Goal: Task Accomplishment & Management: Manage account settings

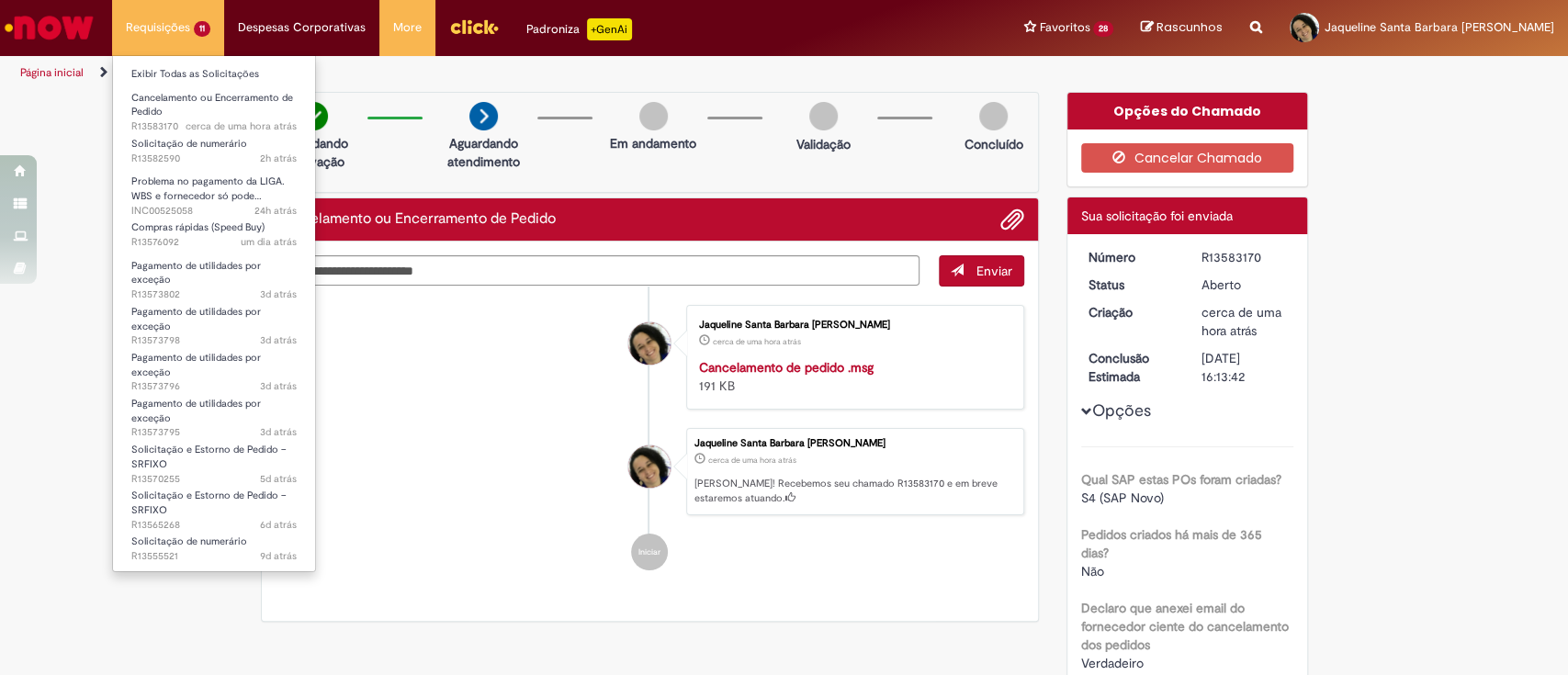
click at [205, 36] on li "Requisições 11 Exibir Todas as Solicitações Cancelamento ou Encerramento de Ped…" at bounding box center [168, 28] width 112 height 55
click at [229, 82] on link "Exibir Todas as Solicitações" at bounding box center [214, 74] width 202 height 20
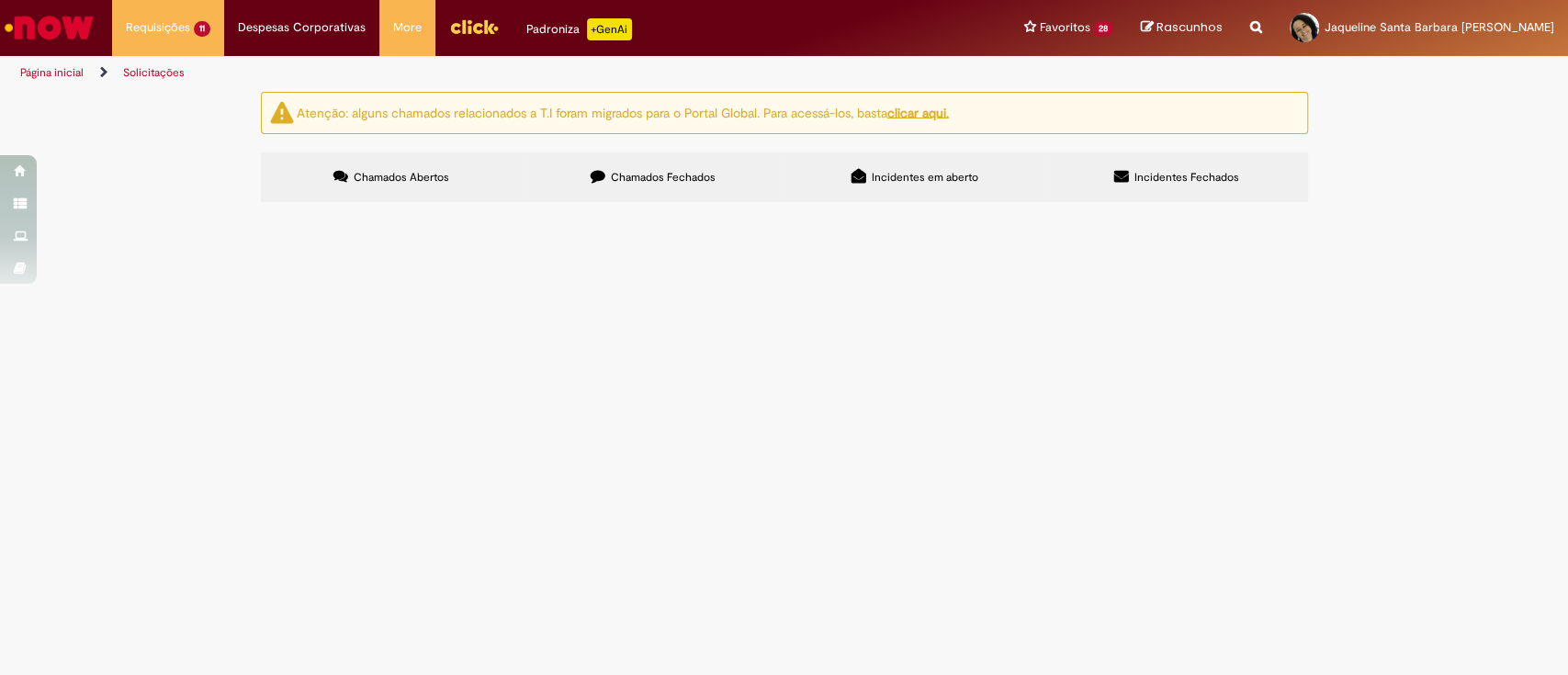
click at [0, 0] on span "Solicitação de numerário" at bounding box center [0, 0] width 0 height 0
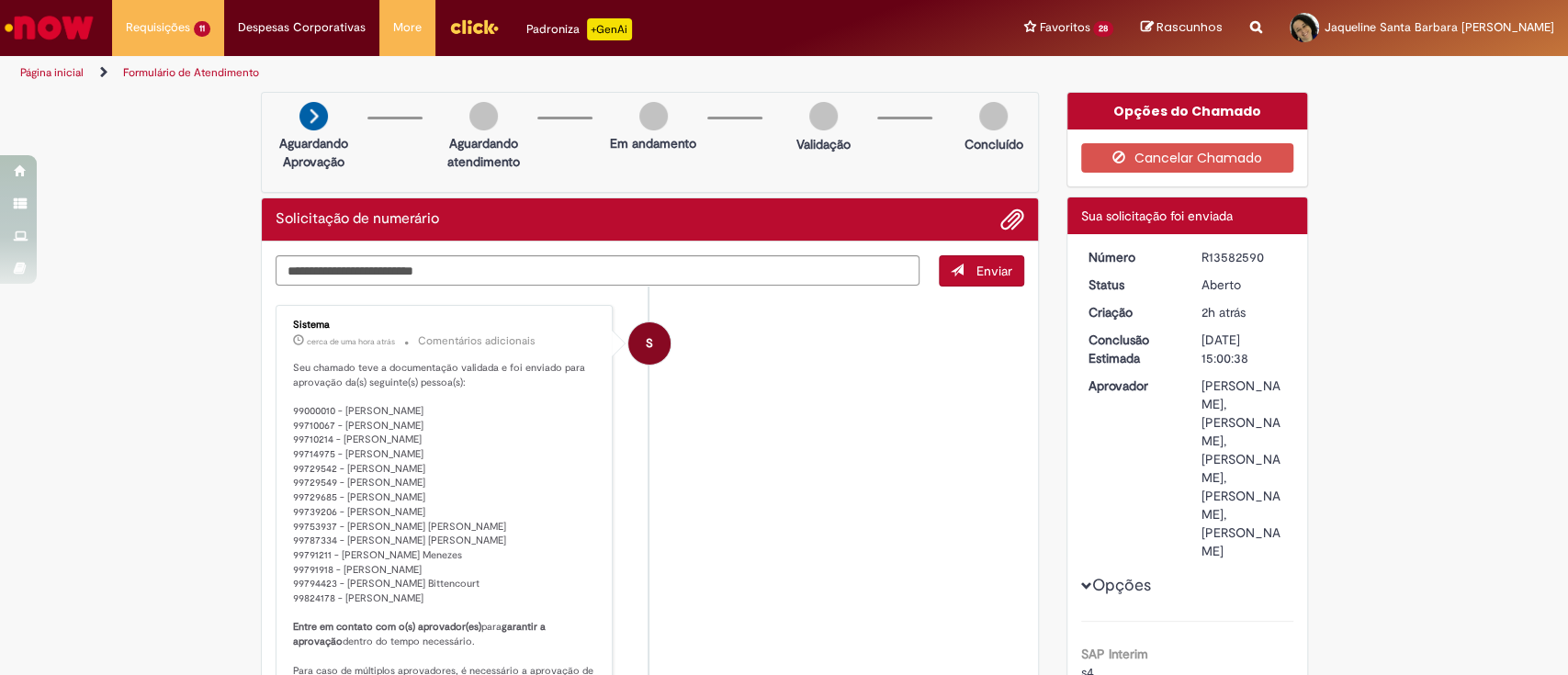
click at [408, 425] on p "Seu chamado teve a documentação validada e foi enviado para aprovação da(s) seg…" at bounding box center [446, 555] width 306 height 389
click at [408, 424] on p "Seu chamado teve a documentação validada e foi enviado para aprovação da(s) seg…" at bounding box center [446, 555] width 306 height 389
click at [1219, 476] on div "[PERSON_NAME], [PERSON_NAME], [PERSON_NAME], [PERSON_NAME], [PERSON_NAME]" at bounding box center [1244, 468] width 85 height 183
click at [970, 492] on li "S Sistema cerca de uma hora atrás cerca de uma hora atrás Comentários adicionai…" at bounding box center [650, 534] width 749 height 460
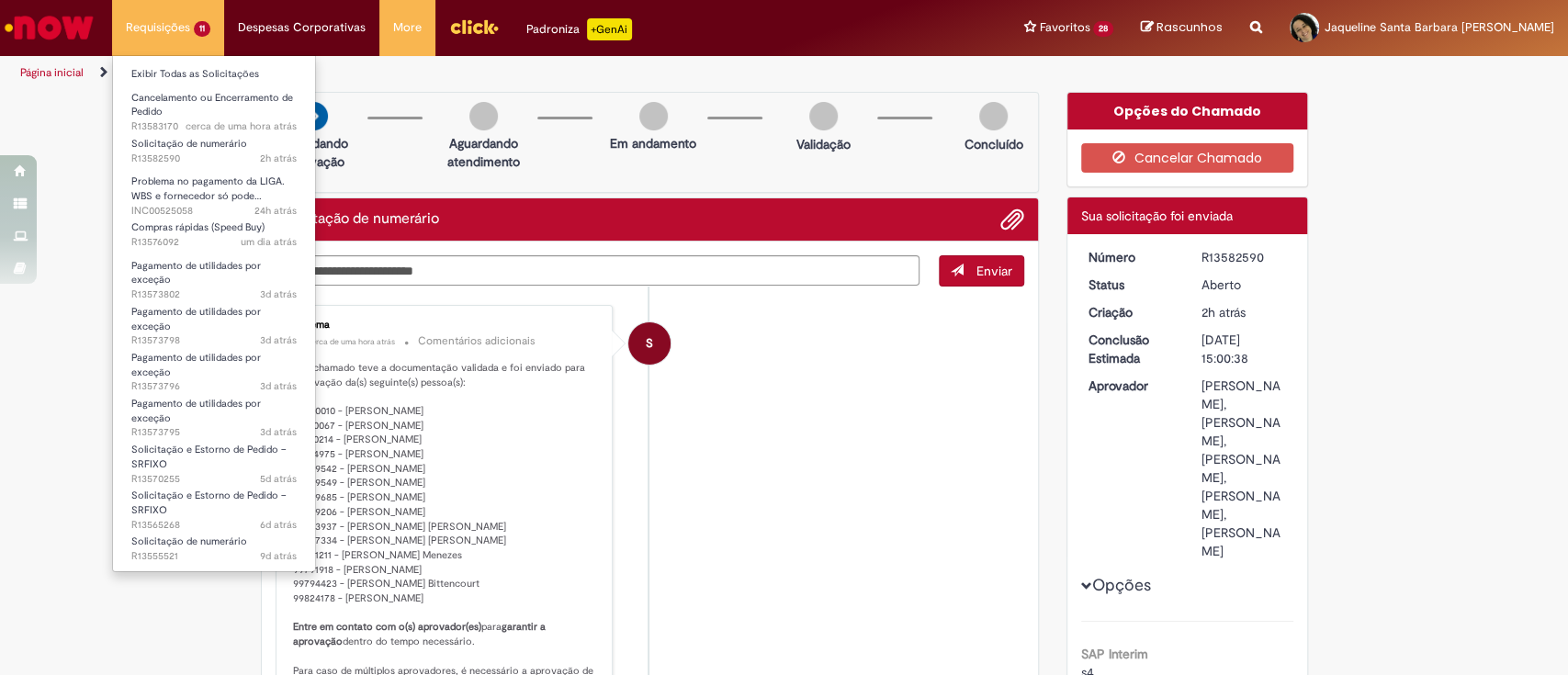
click at [161, 31] on li "Requisições 11 Exibir Todas as Solicitações Cancelamento ou Encerramento de Ped…" at bounding box center [168, 28] width 112 height 55
click at [177, 70] on link "Exibir Todas as Solicitações" at bounding box center [214, 74] width 202 height 20
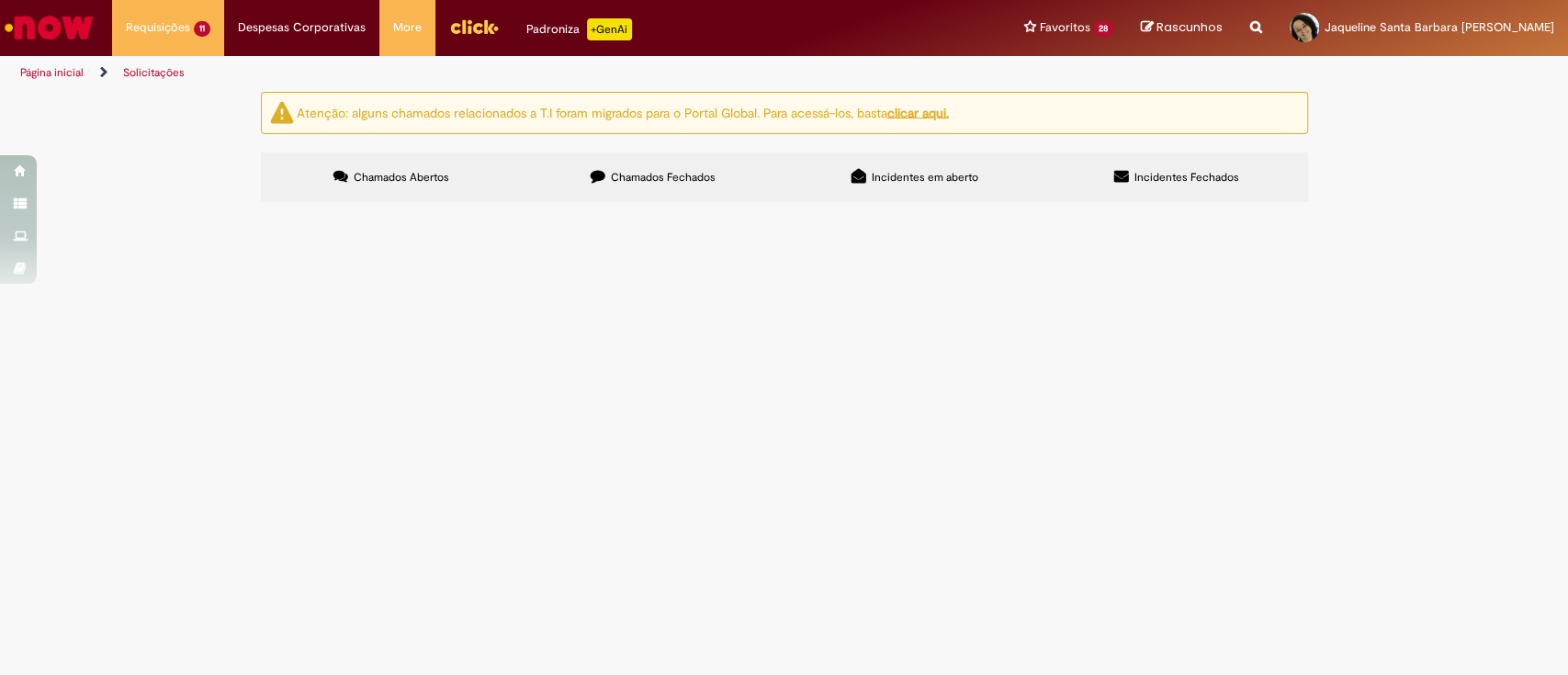
click at [854, 462] on main "Solicitações Atenção: alguns chamados relacionados a T.I foram migrados para o …" at bounding box center [784, 383] width 1568 height 584
click at [0, 0] on span "Cancelamento ou Encerramento de Pedido" at bounding box center [0, 0] width 0 height 0
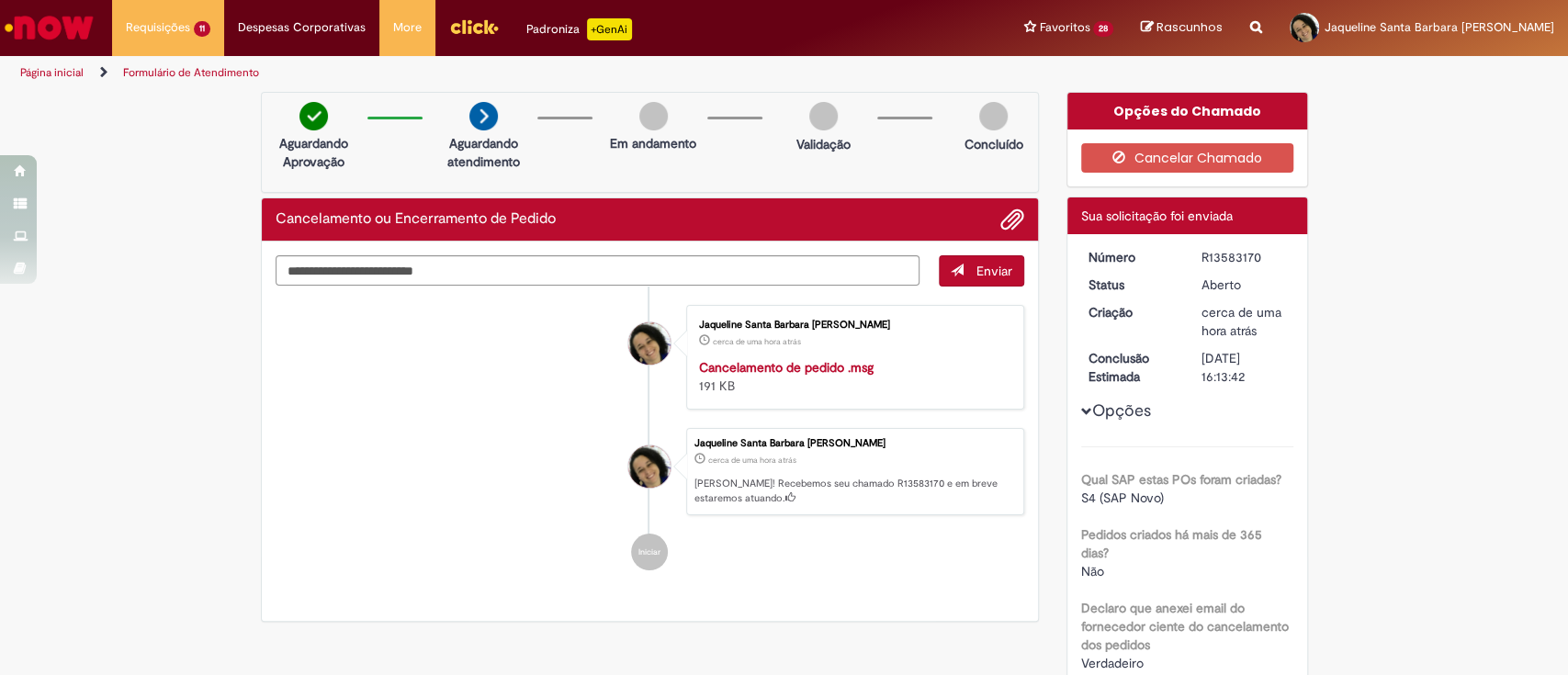
click at [464, 439] on li "Jaqueline Santa Barbara Brito Santana cerca de uma hora atrás cerca de uma hora…" at bounding box center [650, 472] width 749 height 88
click at [1246, 154] on button "Cancelar Chamado" at bounding box center [1187, 158] width 212 height 29
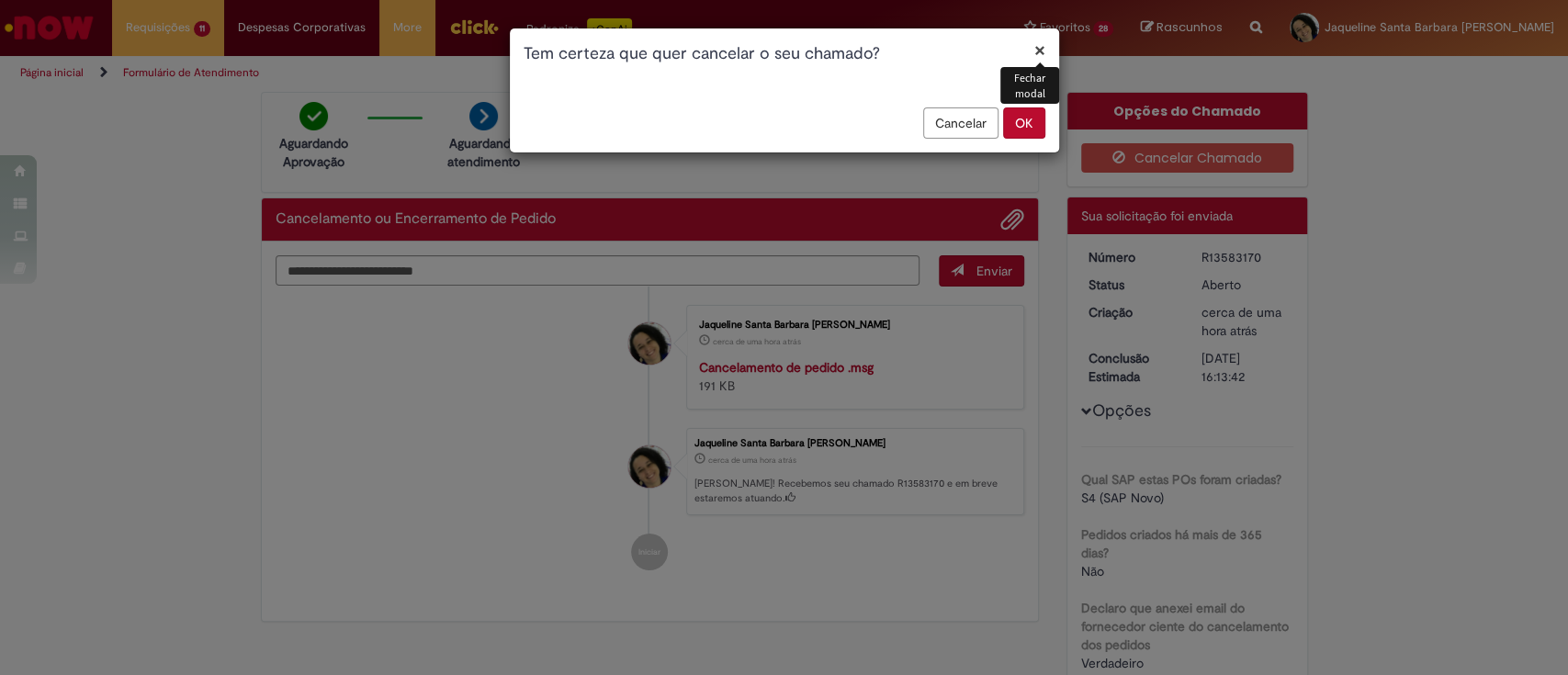
click at [1034, 128] on button "OK" at bounding box center [1024, 122] width 42 height 31
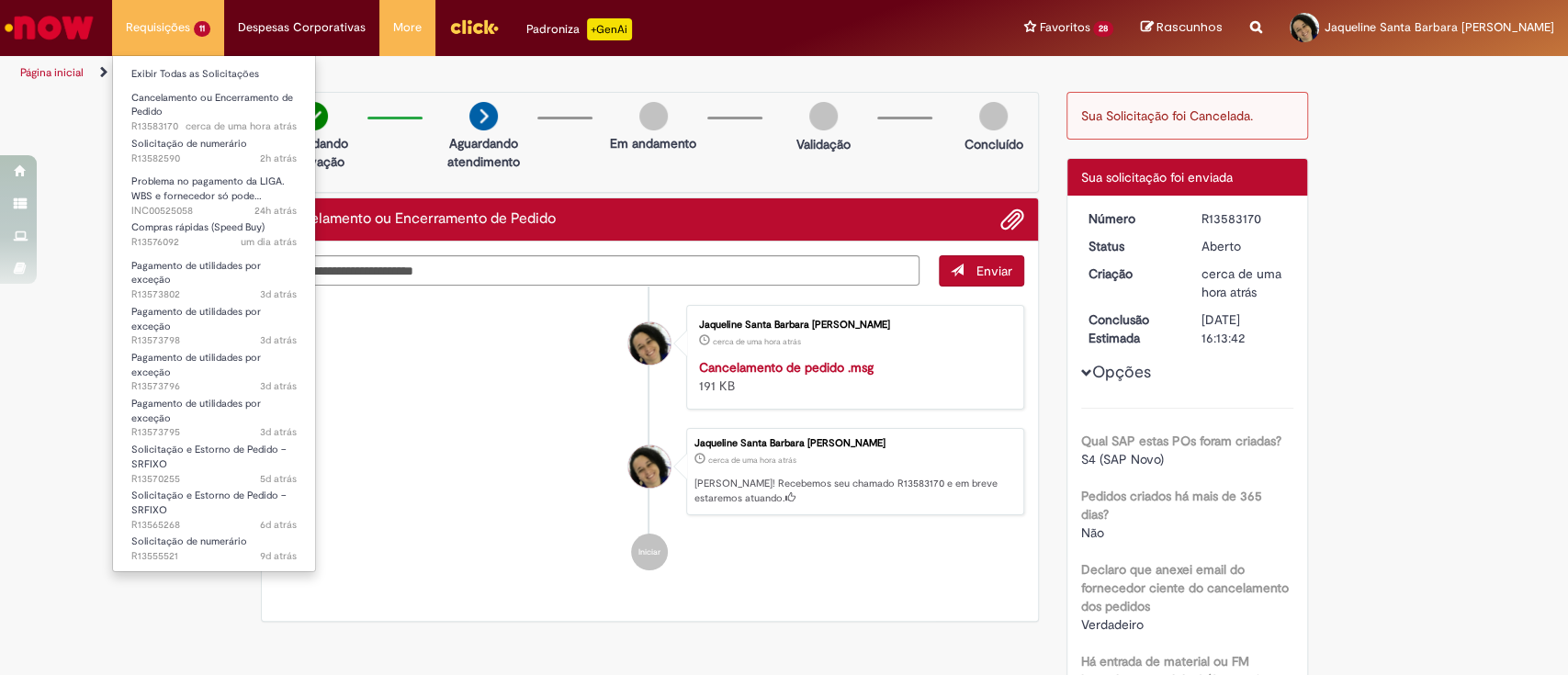
click at [197, 18] on li "Requisições 11 Exibir Todas as Solicitações Cancelamento ou Encerramento de Ped…" at bounding box center [168, 28] width 112 height 55
click at [214, 73] on link "Exibir Todas as Solicitações" at bounding box center [214, 74] width 202 height 20
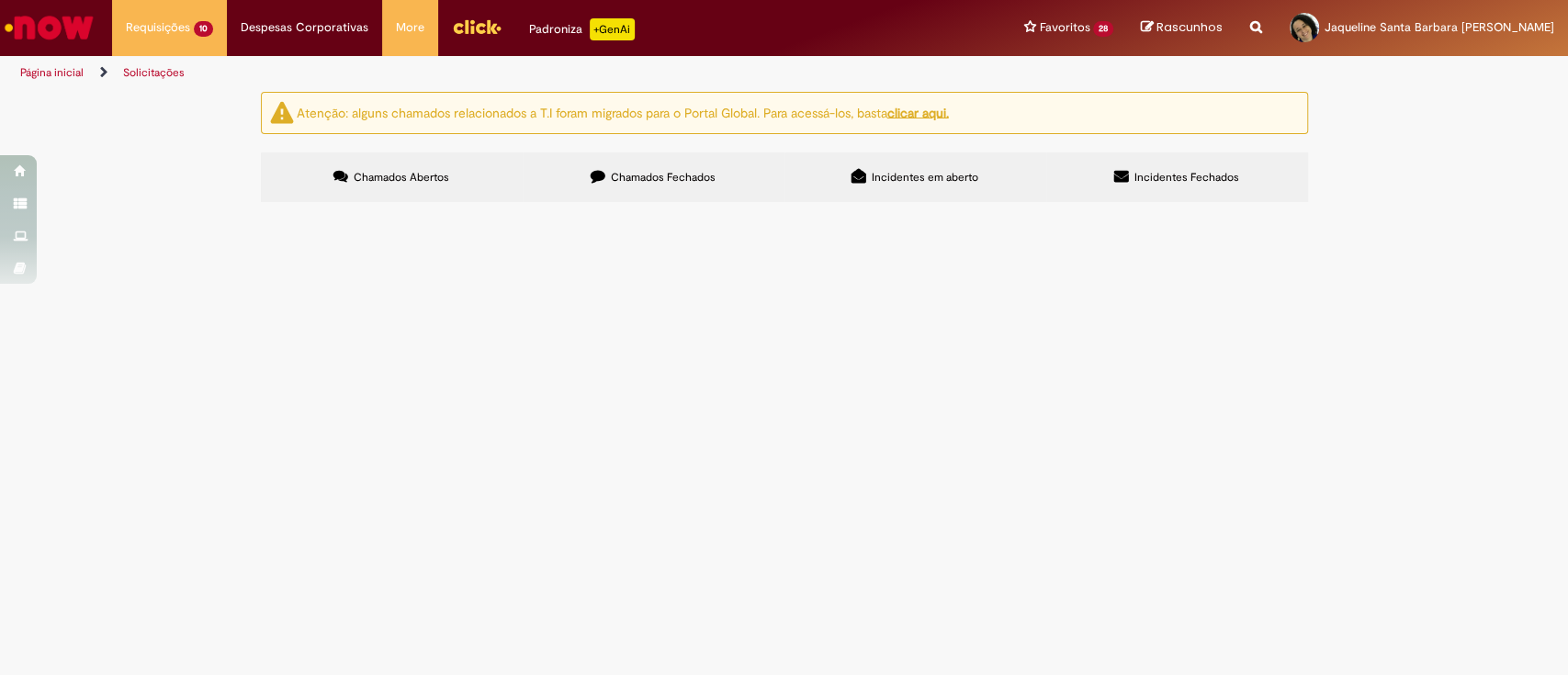
click at [0, 0] on span "Solicitação de numerário" at bounding box center [0, 0] width 0 height 0
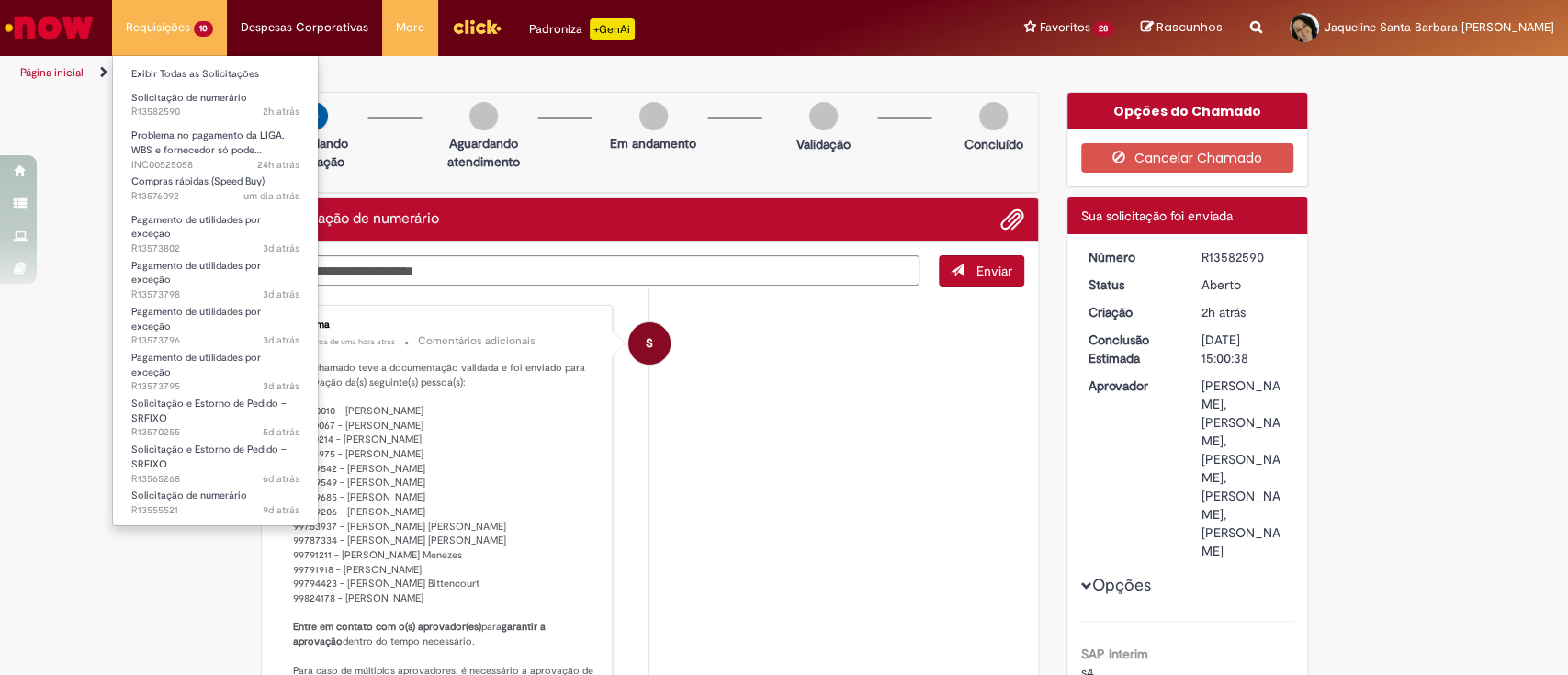
click at [188, 21] on li "Requisições 10 Exibir Todas as Solicitações Solicitação de numerário 2h atrás 2…" at bounding box center [169, 28] width 115 height 55
click at [204, 65] on link "Exibir Todas as Solicitações" at bounding box center [216, 74] width 205 height 20
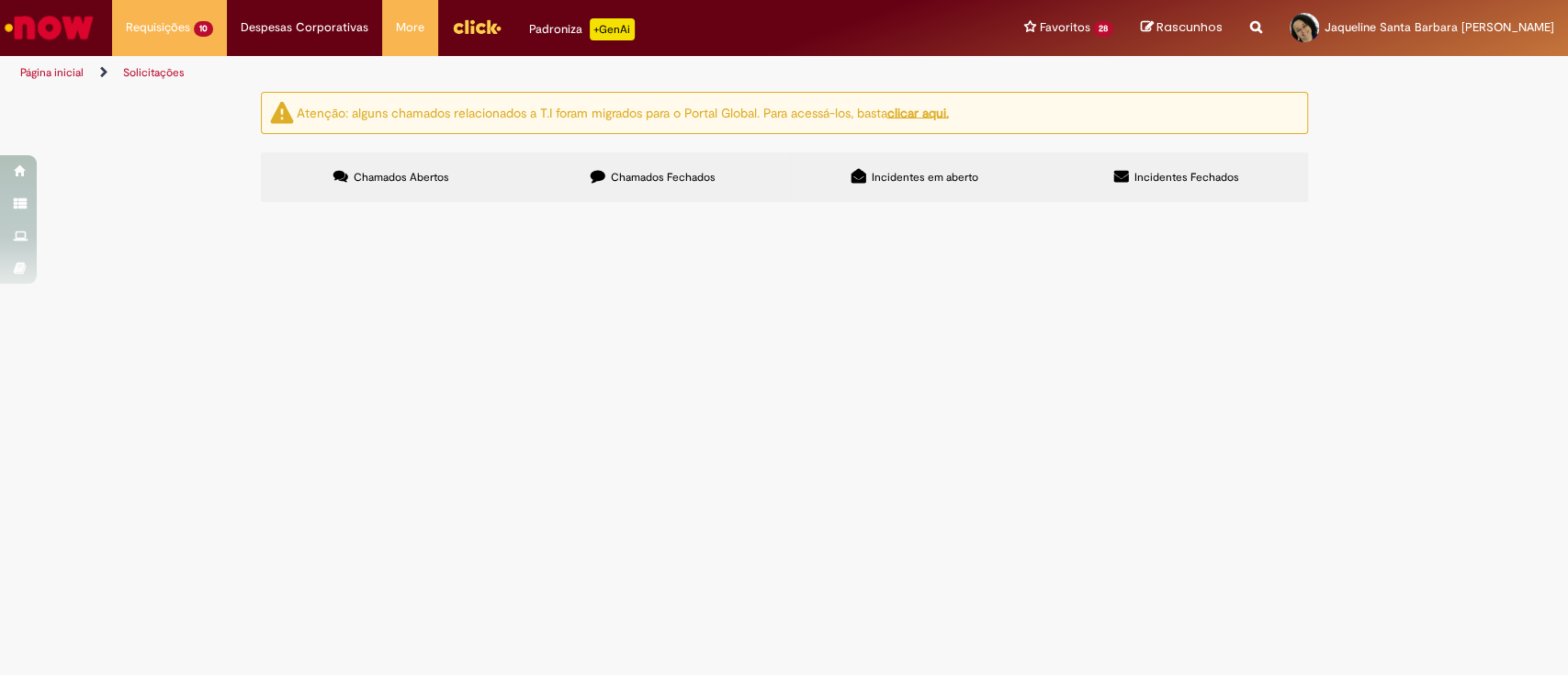
scroll to position [85, 0]
drag, startPoint x: 422, startPoint y: 373, endPoint x: 447, endPoint y: 407, distance: 42.2
click at [0, 0] on tbody "R13582590 Solicitação de numerário Nota de débito - Liga NE [GEOGRAPHIC_DATA] R…" at bounding box center [0, 0] width 0 height 0
click at [0, 0] on span "Pagamento de utilidades por exceção" at bounding box center [0, 0] width 0 height 0
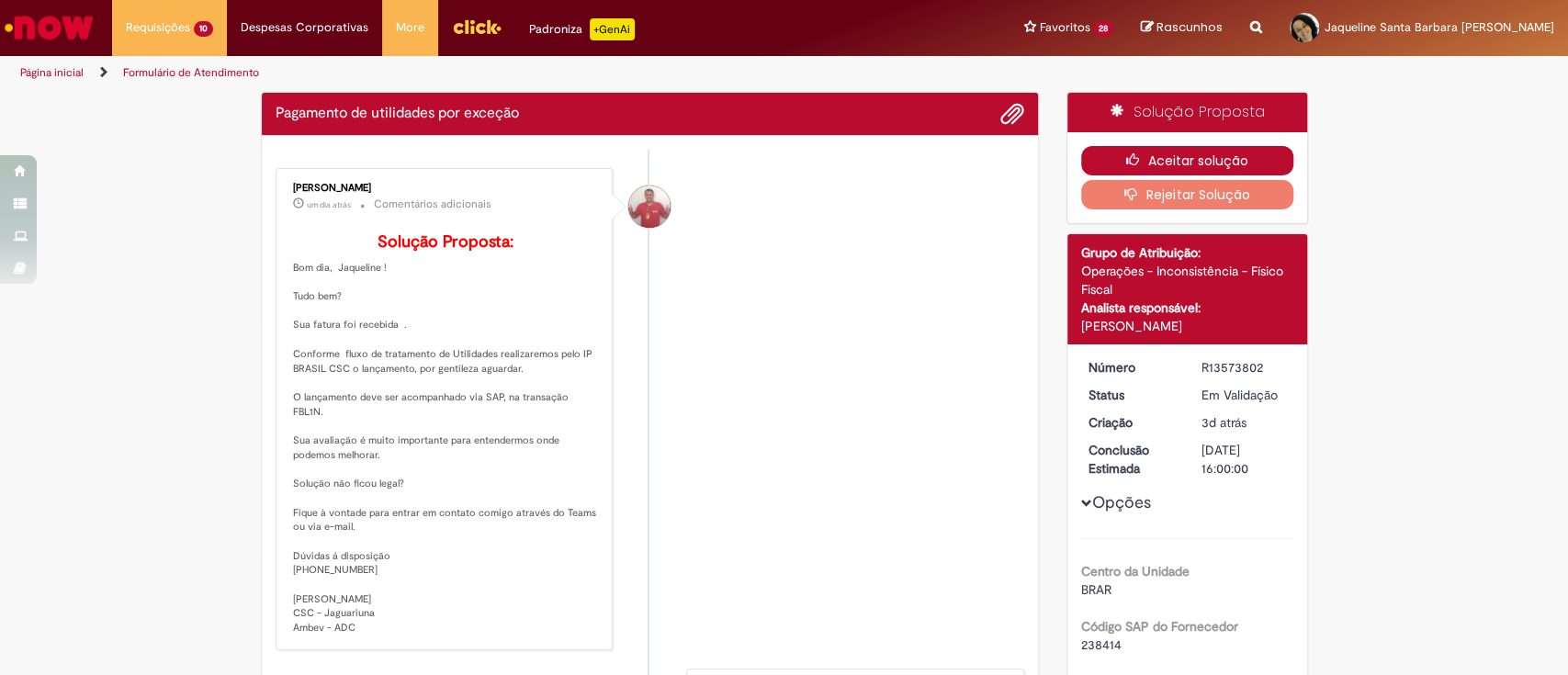
click at [1126, 156] on icon "button" at bounding box center [1137, 160] width 22 height 13
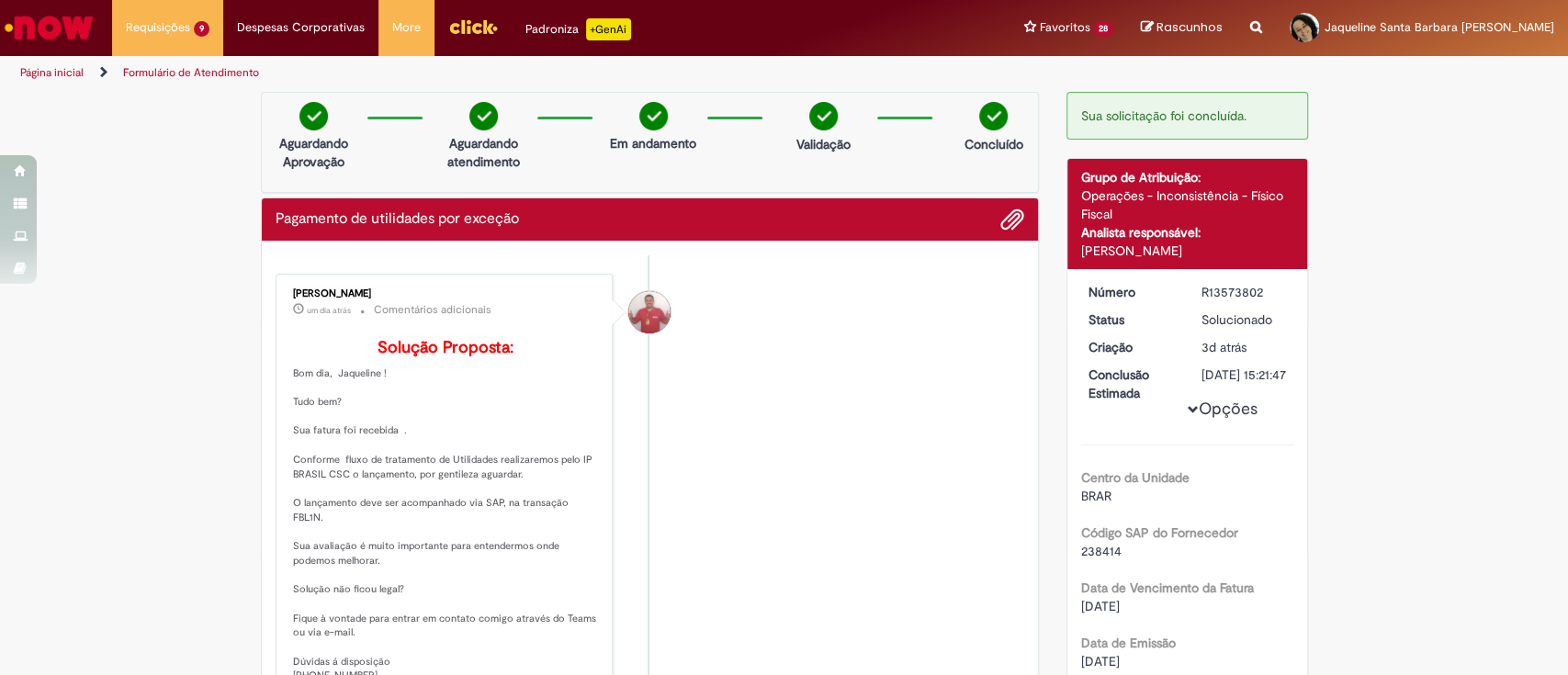
click at [746, 365] on li "[PERSON_NAME] um dia atrás um dia atrás Comentários adicionais Solução Proposta…" at bounding box center [650, 515] width 749 height 482
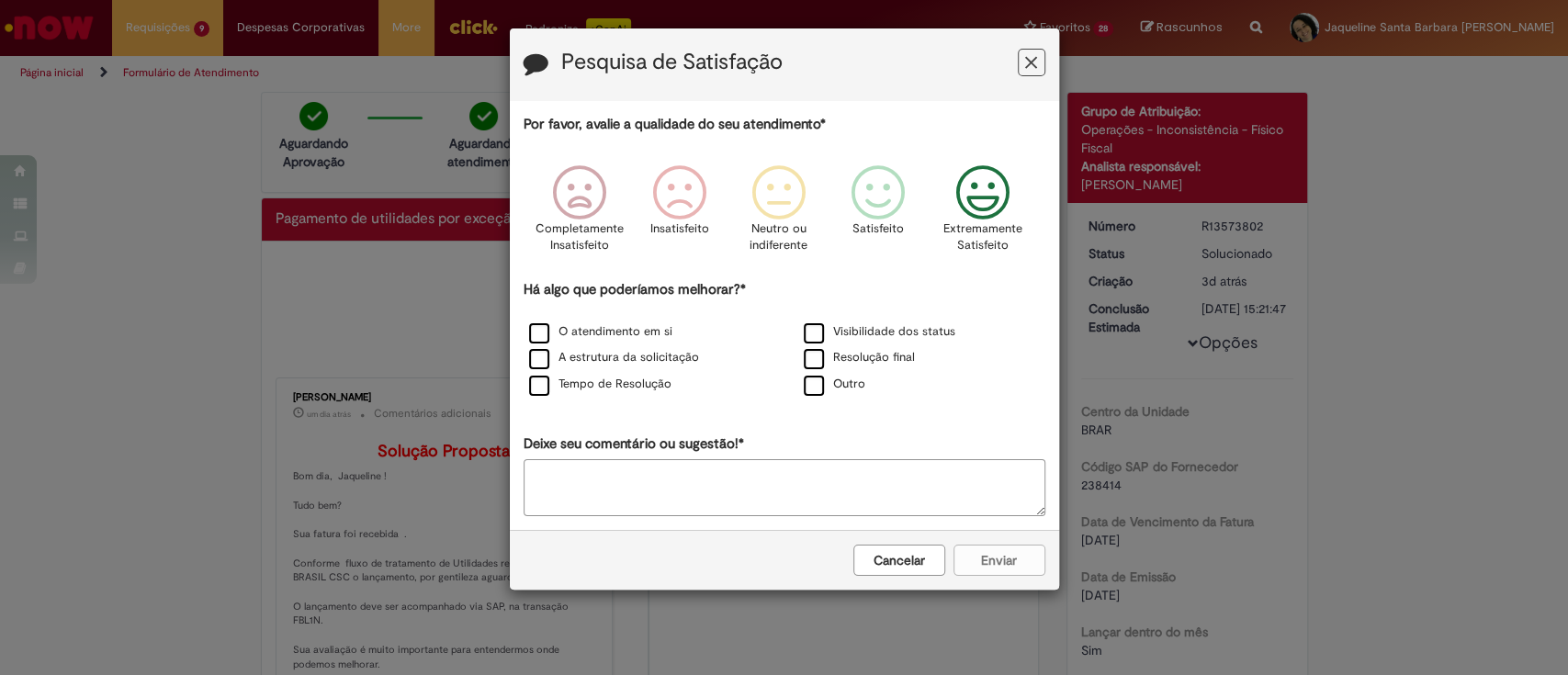
click at [1001, 211] on icon "Feedback" at bounding box center [982, 193] width 69 height 55
click at [612, 330] on label "O atendimento em si" at bounding box center [600, 331] width 143 height 17
click at [612, 351] on label "A estrutura da solicitação" at bounding box center [614, 358] width 170 height 17
click at [631, 379] on label "Tempo de Resolução" at bounding box center [600, 384] width 142 height 17
click at [1011, 569] on button "Enviar" at bounding box center [999, 560] width 92 height 31
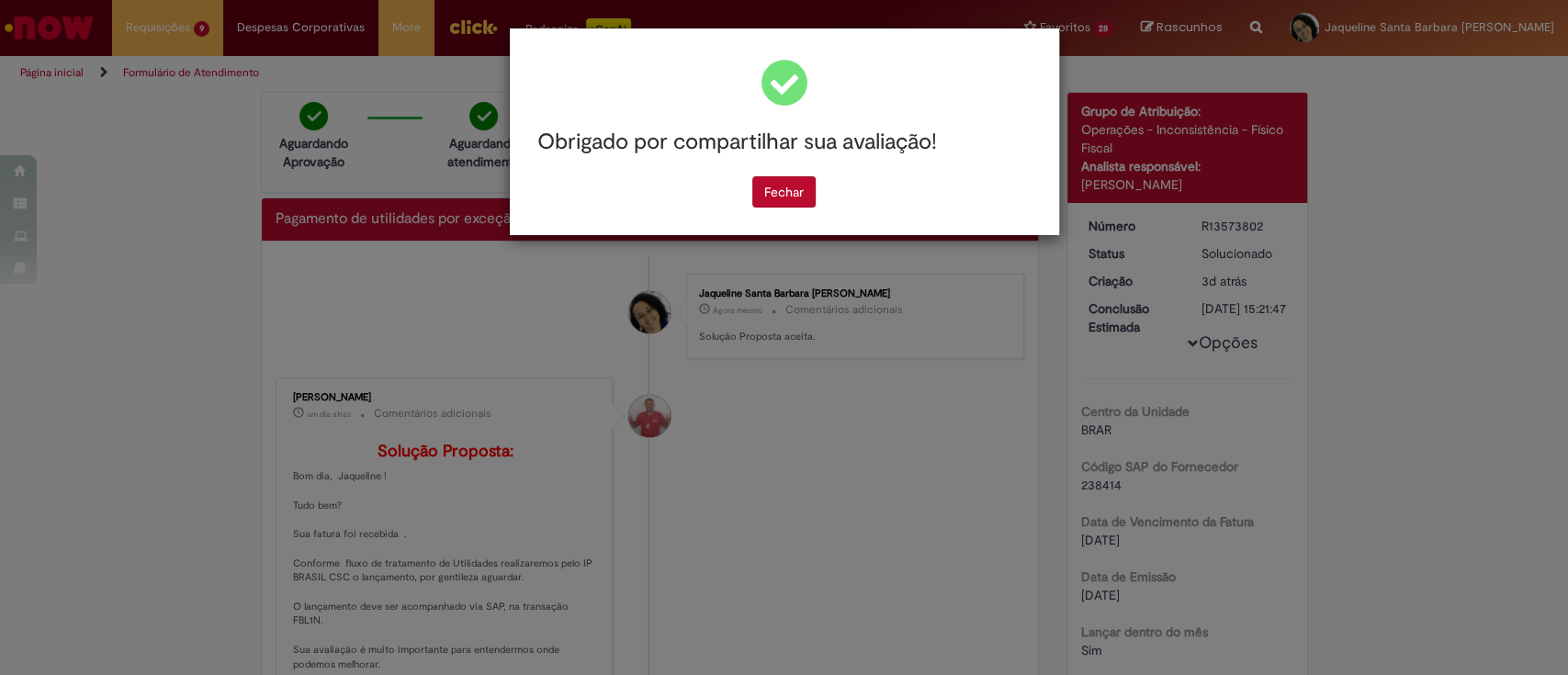
click at [808, 208] on div "Obrigado por compartilhar sua avaliação! [GEOGRAPHIC_DATA]" at bounding box center [784, 132] width 549 height 207
click at [801, 197] on button "Fechar" at bounding box center [784, 192] width 64 height 31
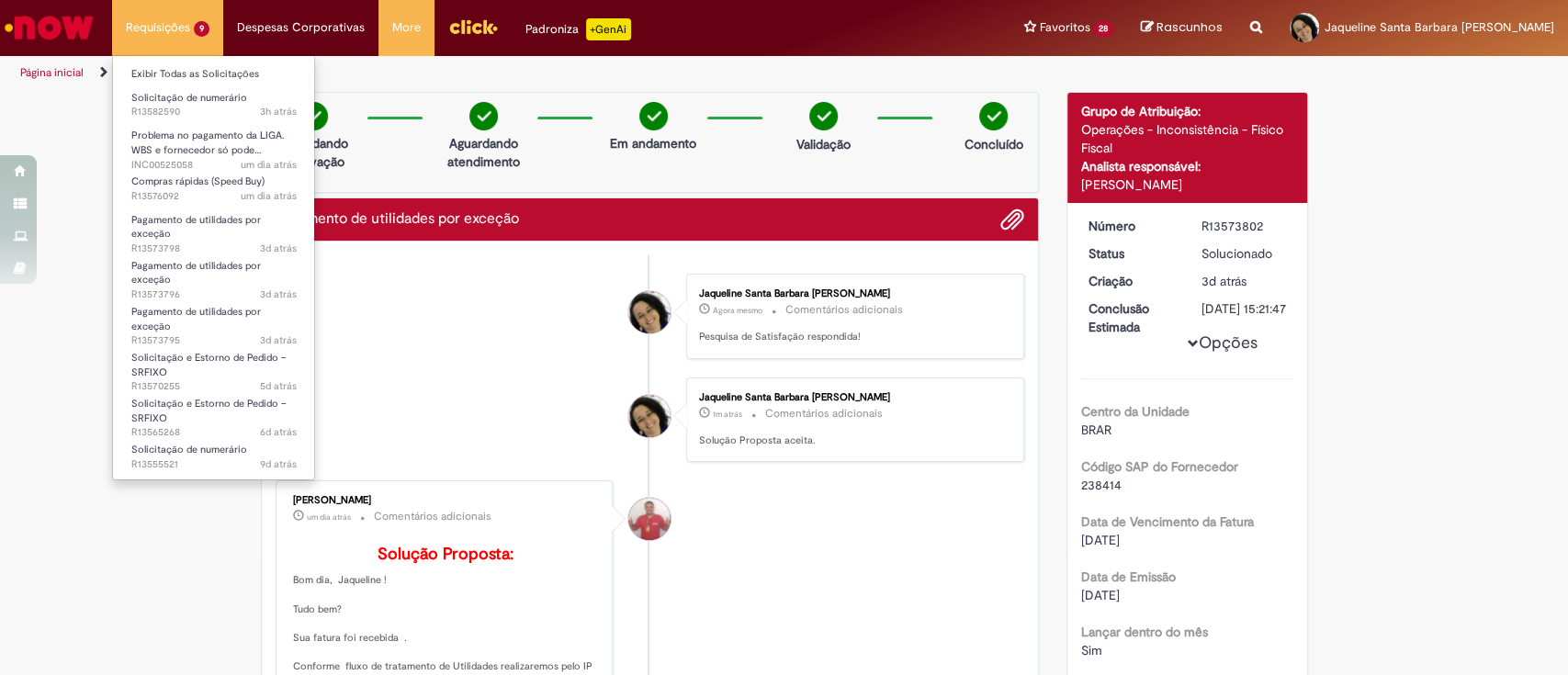
click at [163, 33] on li "Requisições 9 Exibir Todas as Solicitações Solicitação de numerário 3h atrás 3 …" at bounding box center [167, 28] width 111 height 55
click at [181, 61] on li "Exibir Todas as Solicitações" at bounding box center [214, 72] width 202 height 24
click at [184, 69] on link "Exibir Todas as Solicitações" at bounding box center [214, 74] width 202 height 20
click at [185, 69] on link "Exibir Todas as Solicitações" at bounding box center [214, 74] width 202 height 20
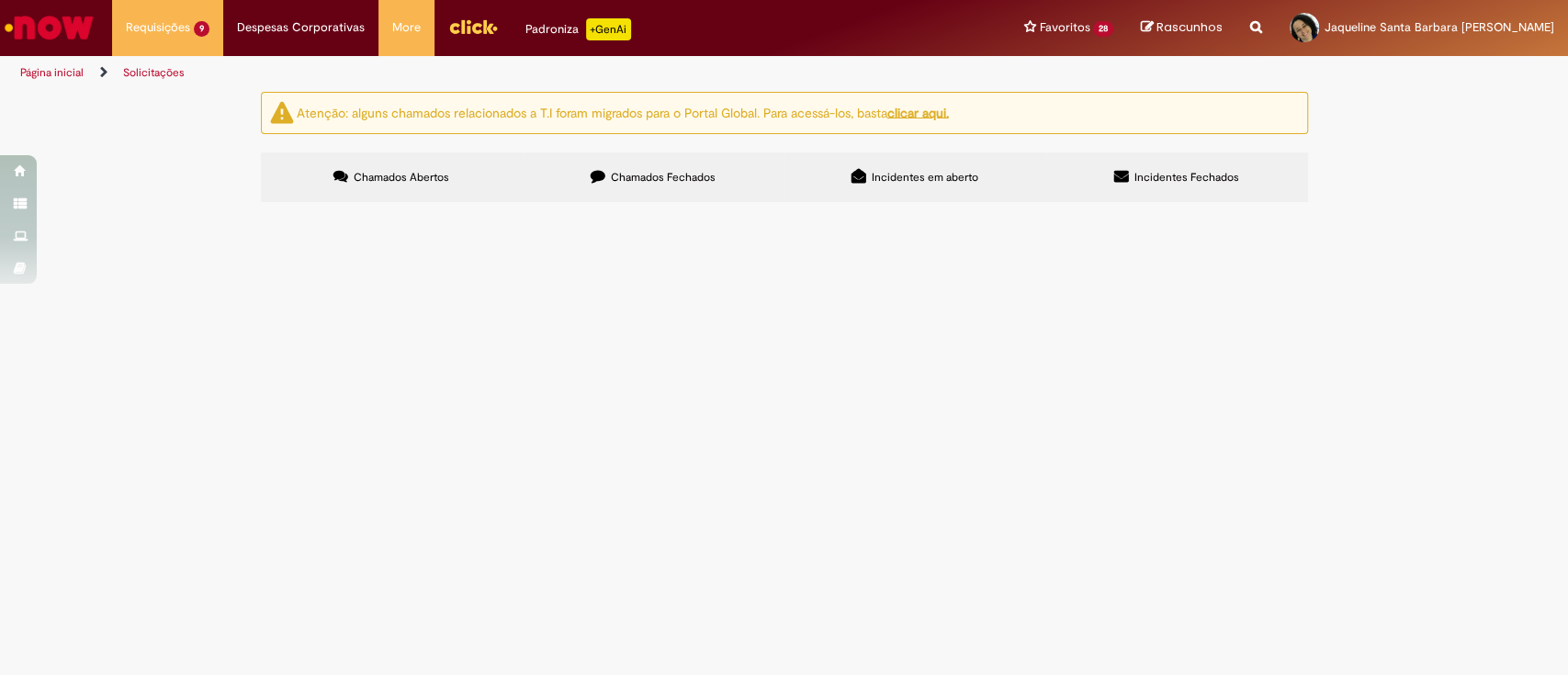
click at [0, 0] on span "Pagamento de utilidades por exceção" at bounding box center [0, 0] width 0 height 0
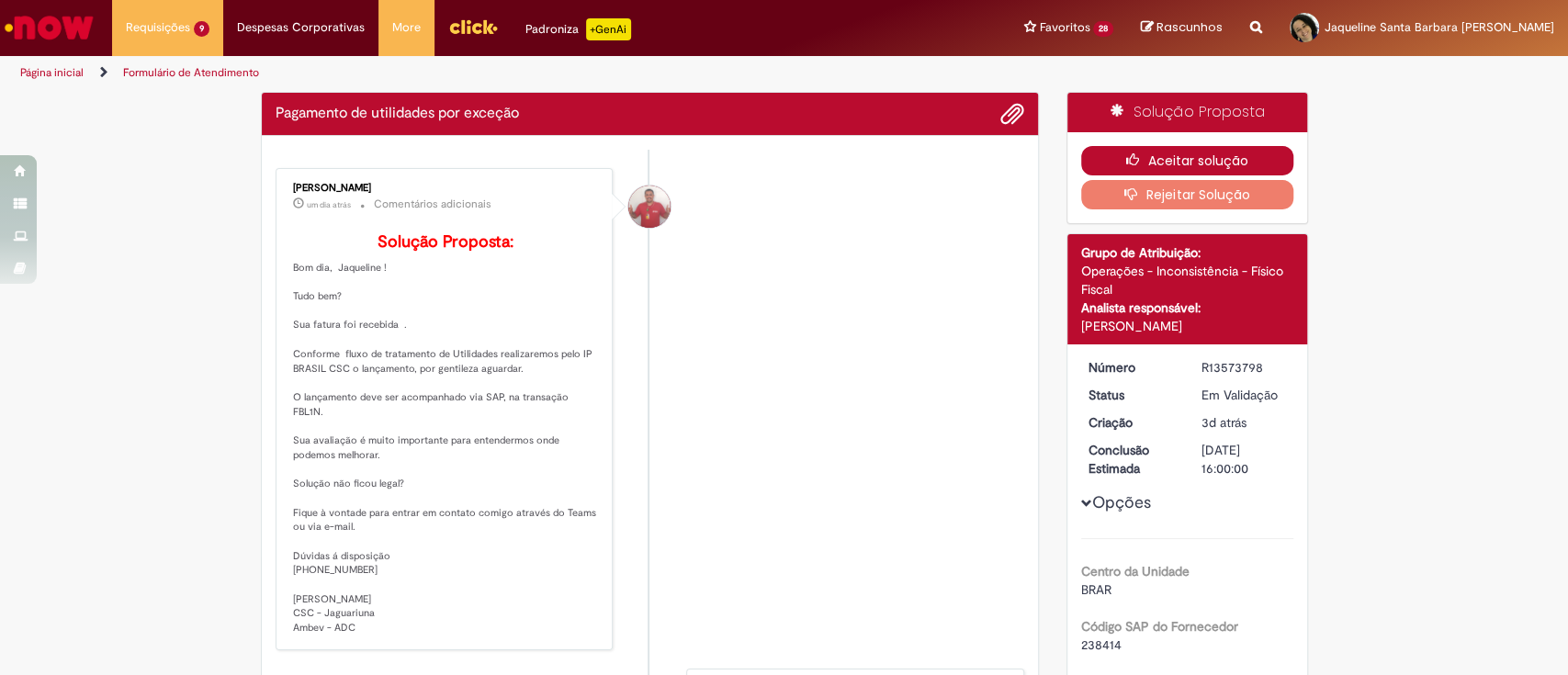
click at [1192, 168] on button "Aceitar solução" at bounding box center [1187, 160] width 212 height 29
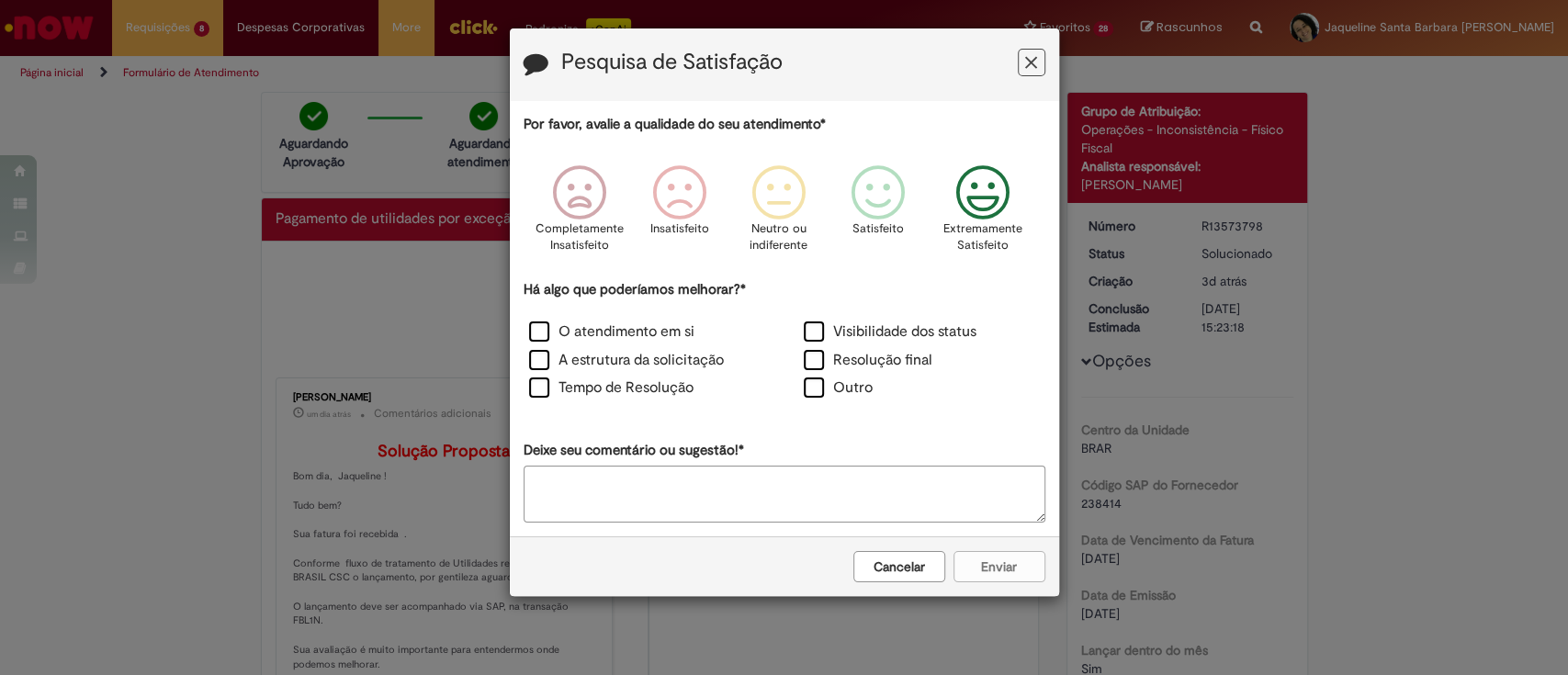
click at [993, 210] on icon "Feedback" at bounding box center [982, 193] width 69 height 55
click at [625, 335] on label "O atendimento em si" at bounding box center [612, 332] width 165 height 21
click at [628, 351] on label "A estrutura da solicitação" at bounding box center [626, 361] width 195 height 21
click at [642, 385] on label "Tempo de Resolução" at bounding box center [611, 388] width 164 height 21
click at [980, 558] on button "Enviar" at bounding box center [999, 566] width 92 height 31
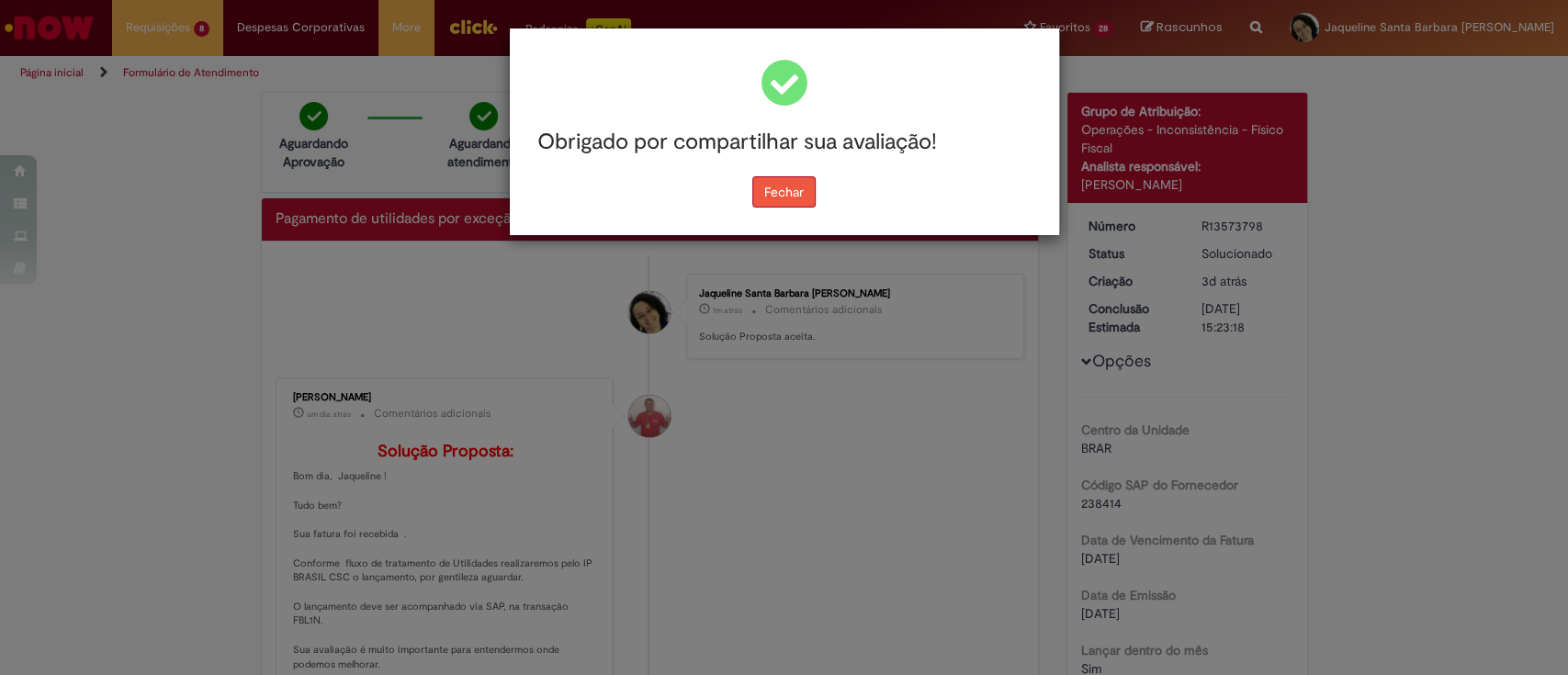
click at [791, 187] on button "Fechar" at bounding box center [784, 192] width 64 height 31
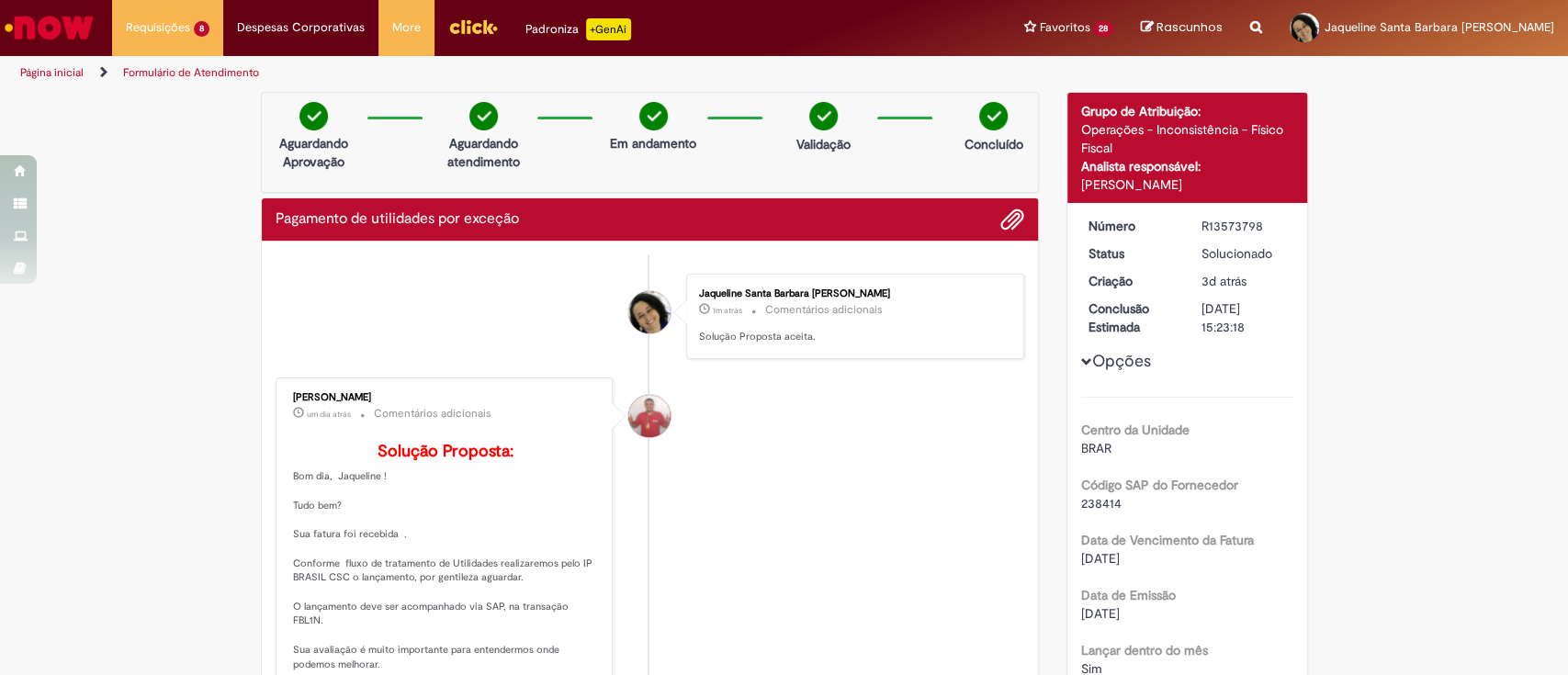
drag, startPoint x: 791, startPoint y: 187, endPoint x: 505, endPoint y: 274, distance: 298.9
click at [505, 274] on li "Jaqueline Santa Barbara [PERSON_NAME] 1m atrás 1m atrás Comentários adicionais …" at bounding box center [650, 316] width 749 height 85
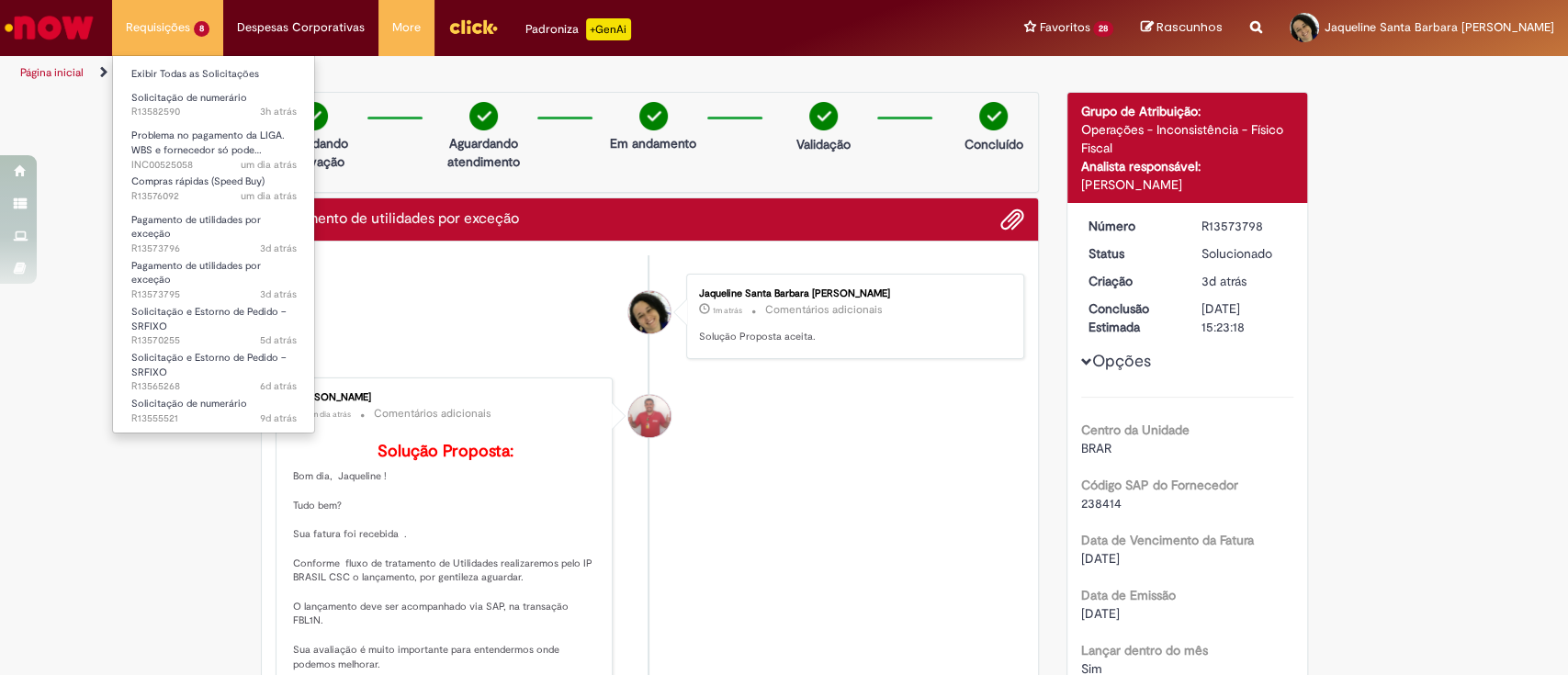
drag, startPoint x: 149, startPoint y: 30, endPoint x: 166, endPoint y: 42, distance: 20.8
click at [150, 30] on li "Requisições 8 Exibir Todas as Solicitações Solicitação de numerário 3h atrás 3 …" at bounding box center [167, 28] width 111 height 55
click at [196, 66] on link "Exibir Todas as Solicitações" at bounding box center [214, 74] width 202 height 20
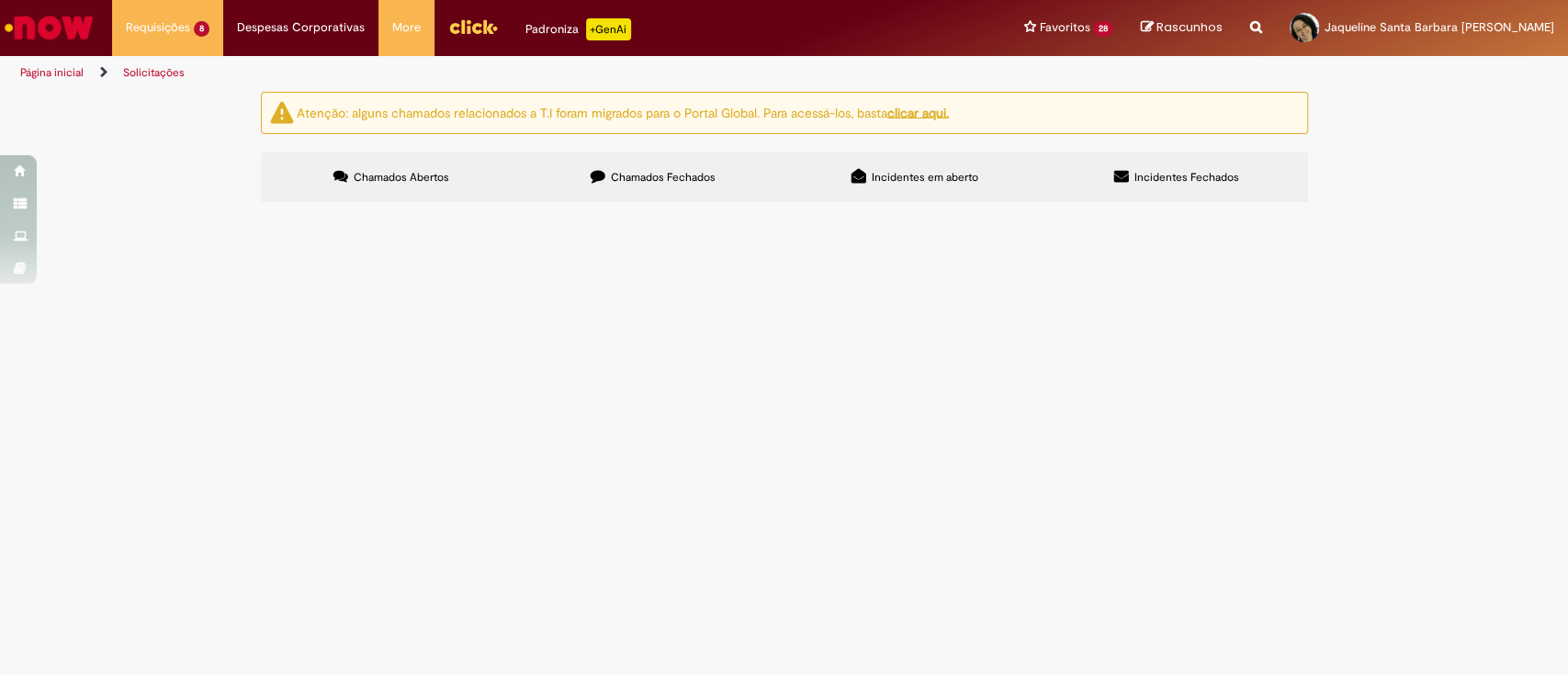
click at [0, 0] on span "Pagamento de utilidades por exceção" at bounding box center [0, 0] width 0 height 0
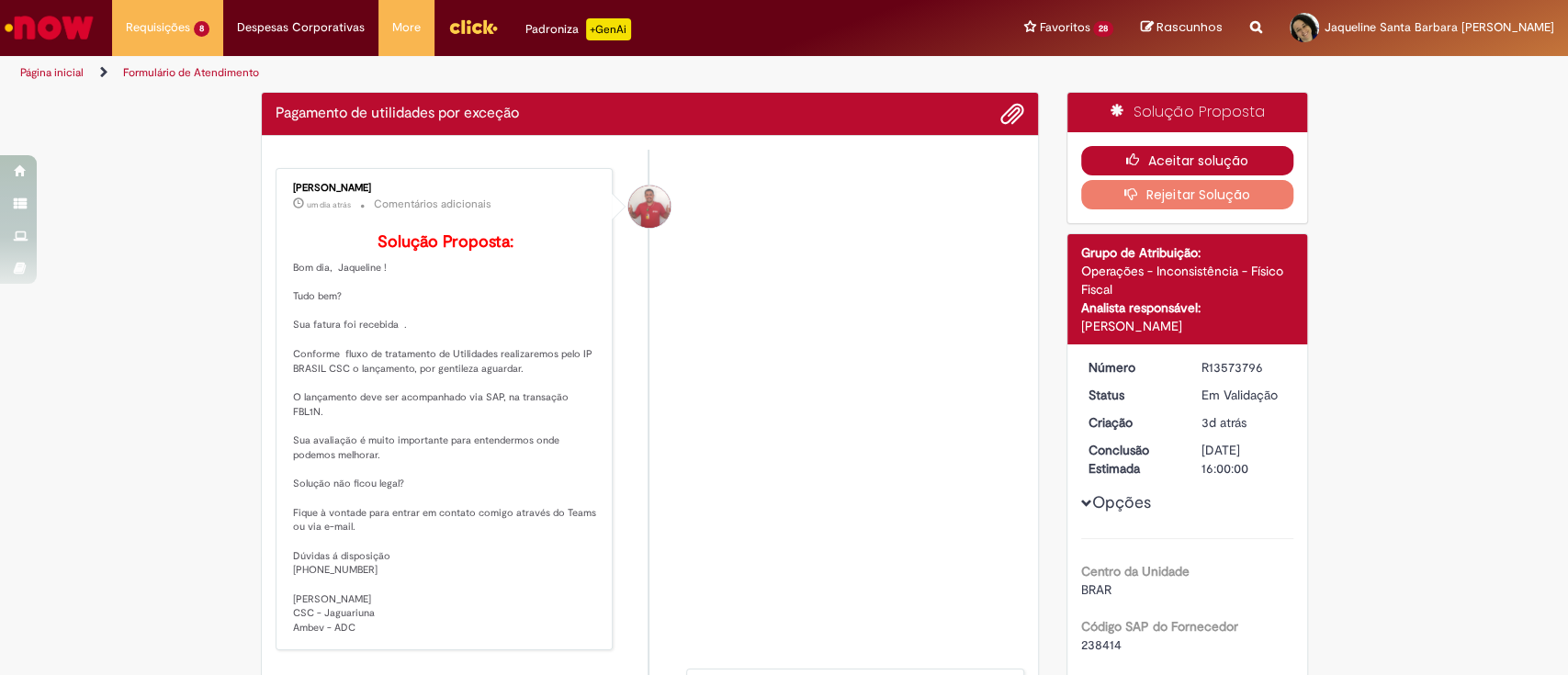
click at [1204, 151] on button "Aceitar solução" at bounding box center [1187, 160] width 212 height 29
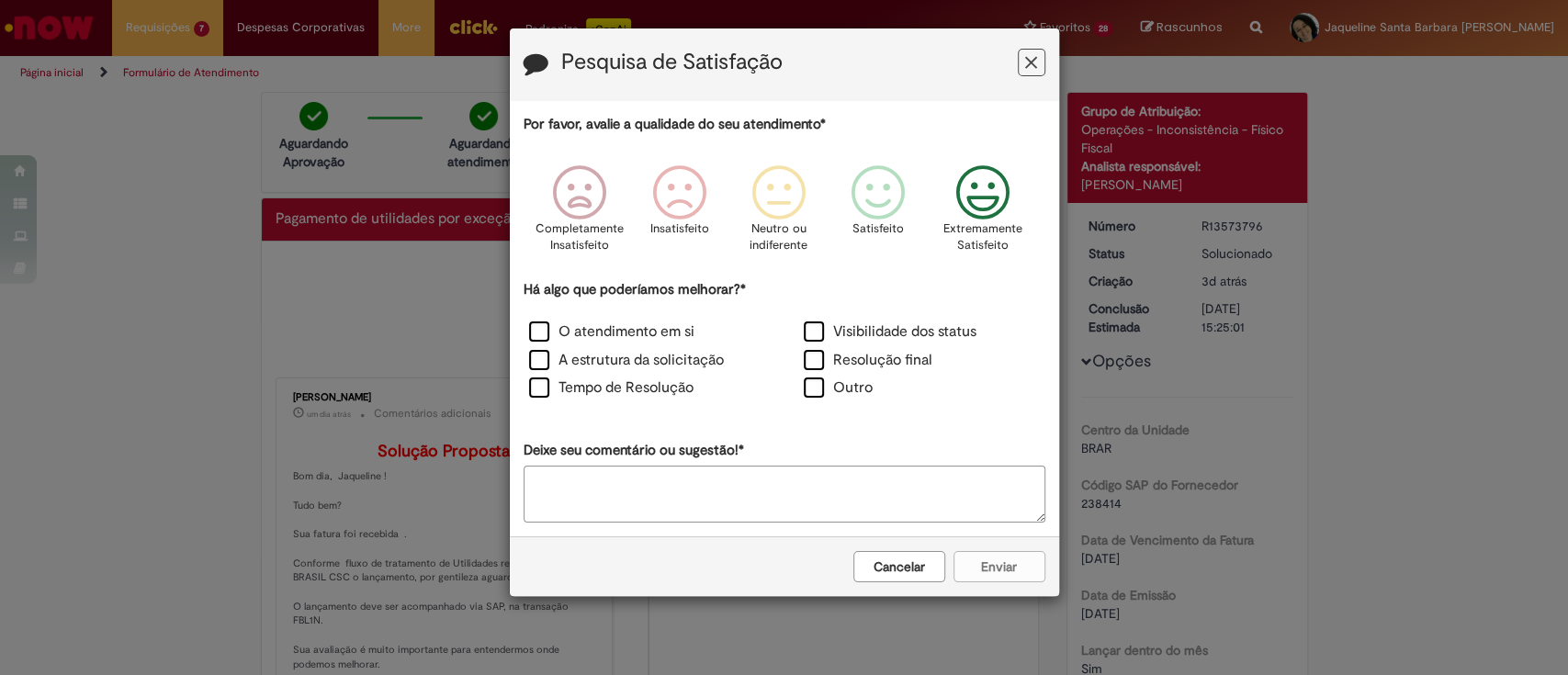
drag, startPoint x: 986, startPoint y: 214, endPoint x: 947, endPoint y: 227, distance: 41.1
click at [987, 214] on icon "Feedback" at bounding box center [982, 193] width 69 height 55
click at [596, 342] on label "O atendimento em si" at bounding box center [612, 332] width 165 height 21
click at [613, 366] on label "A estrutura da solicitação" at bounding box center [626, 361] width 195 height 21
click at [631, 381] on label "Tempo de Resolução" at bounding box center [611, 388] width 164 height 21
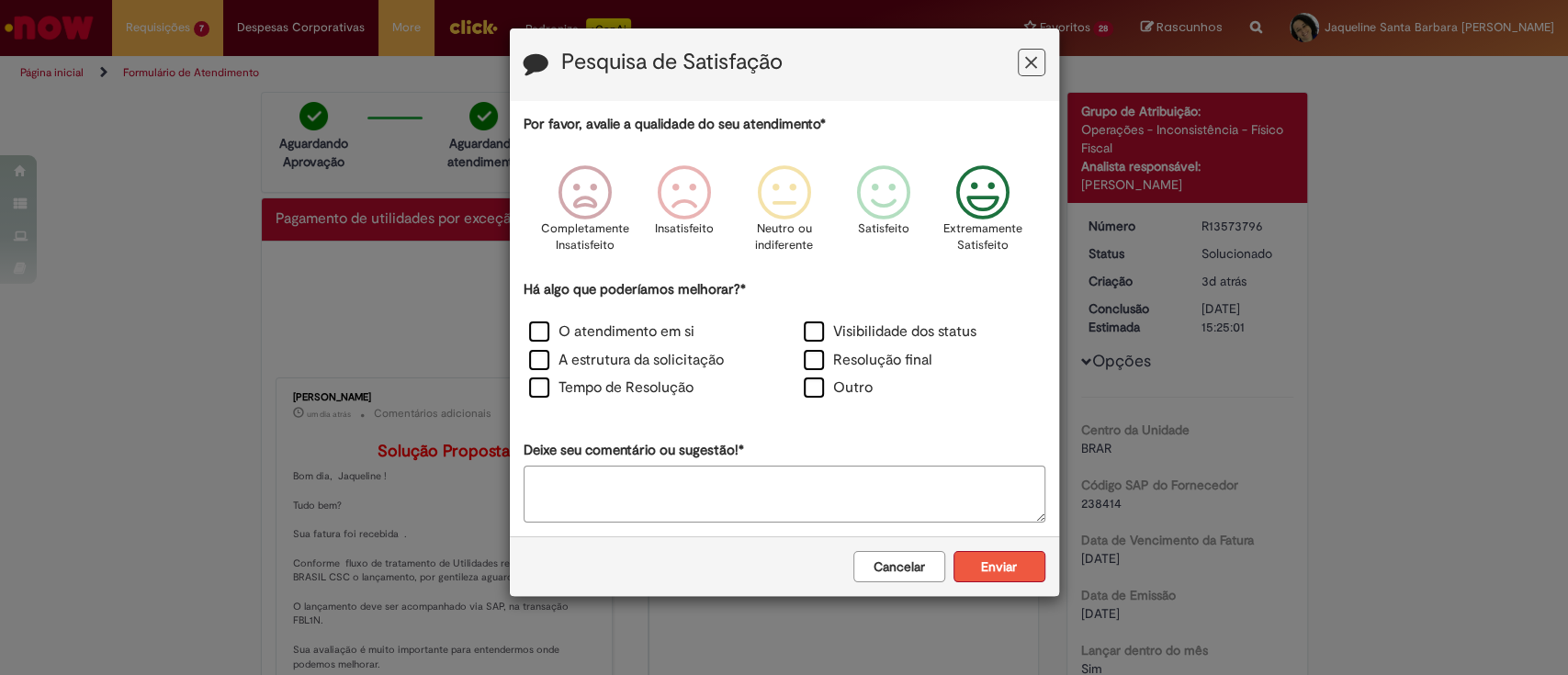
click at [1010, 576] on button "Enviar" at bounding box center [999, 566] width 92 height 31
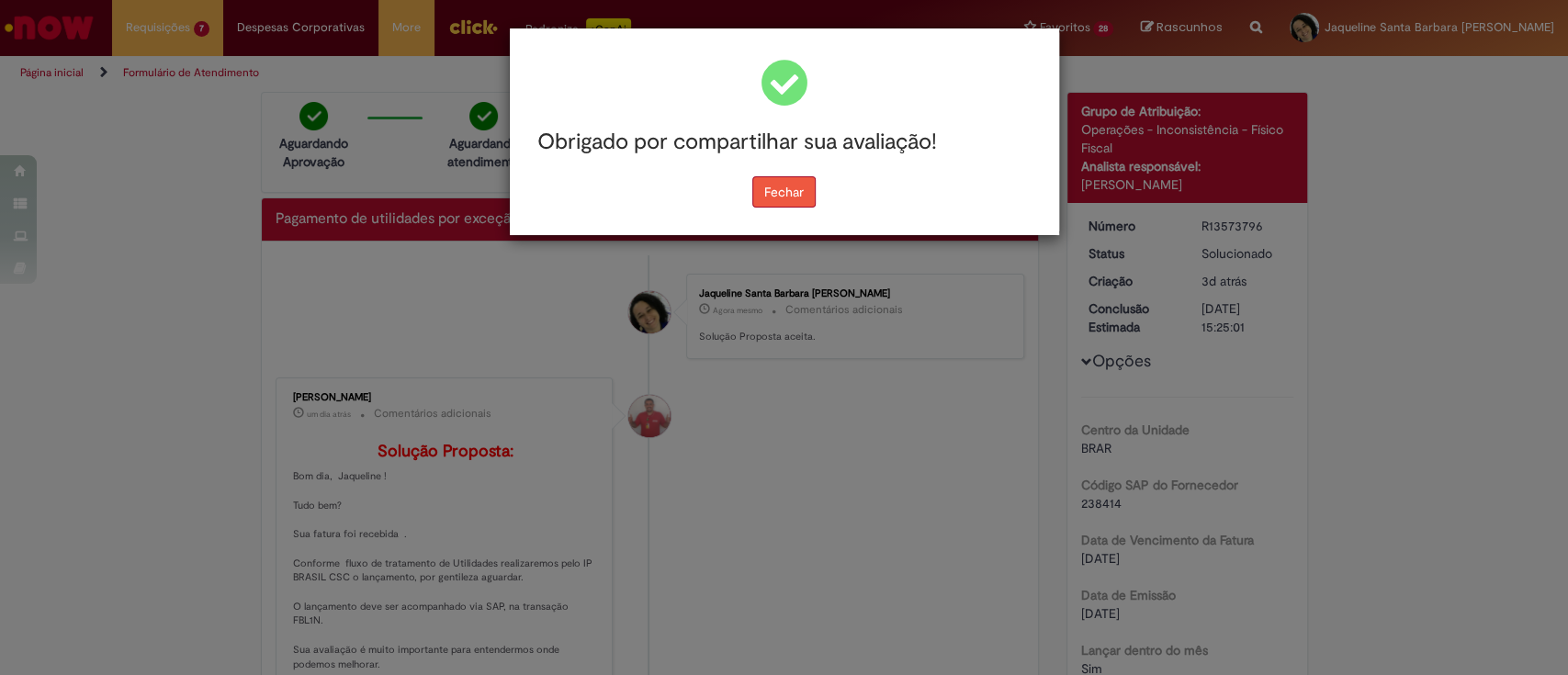
click at [796, 197] on button "Fechar" at bounding box center [784, 192] width 64 height 31
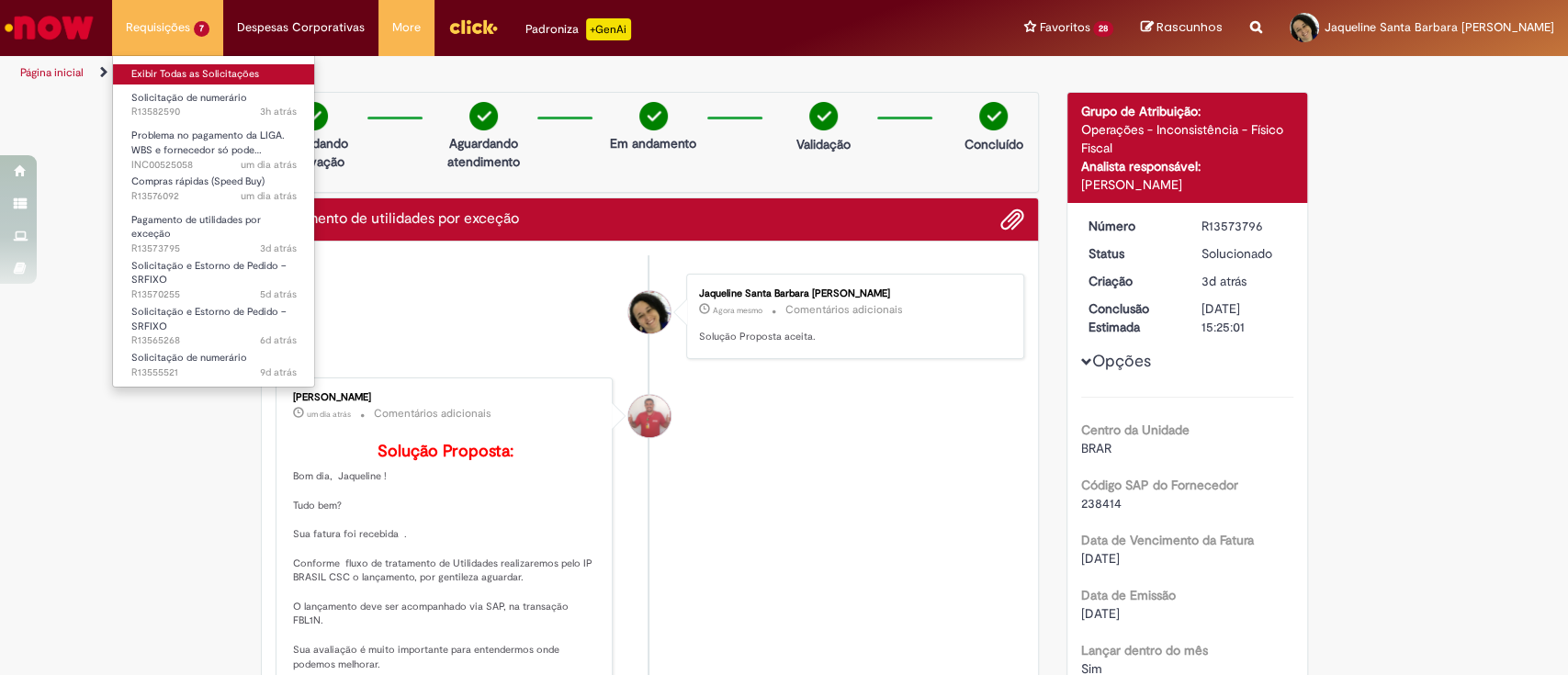
click at [199, 68] on link "Exibir Todas as Solicitações" at bounding box center [214, 74] width 202 height 20
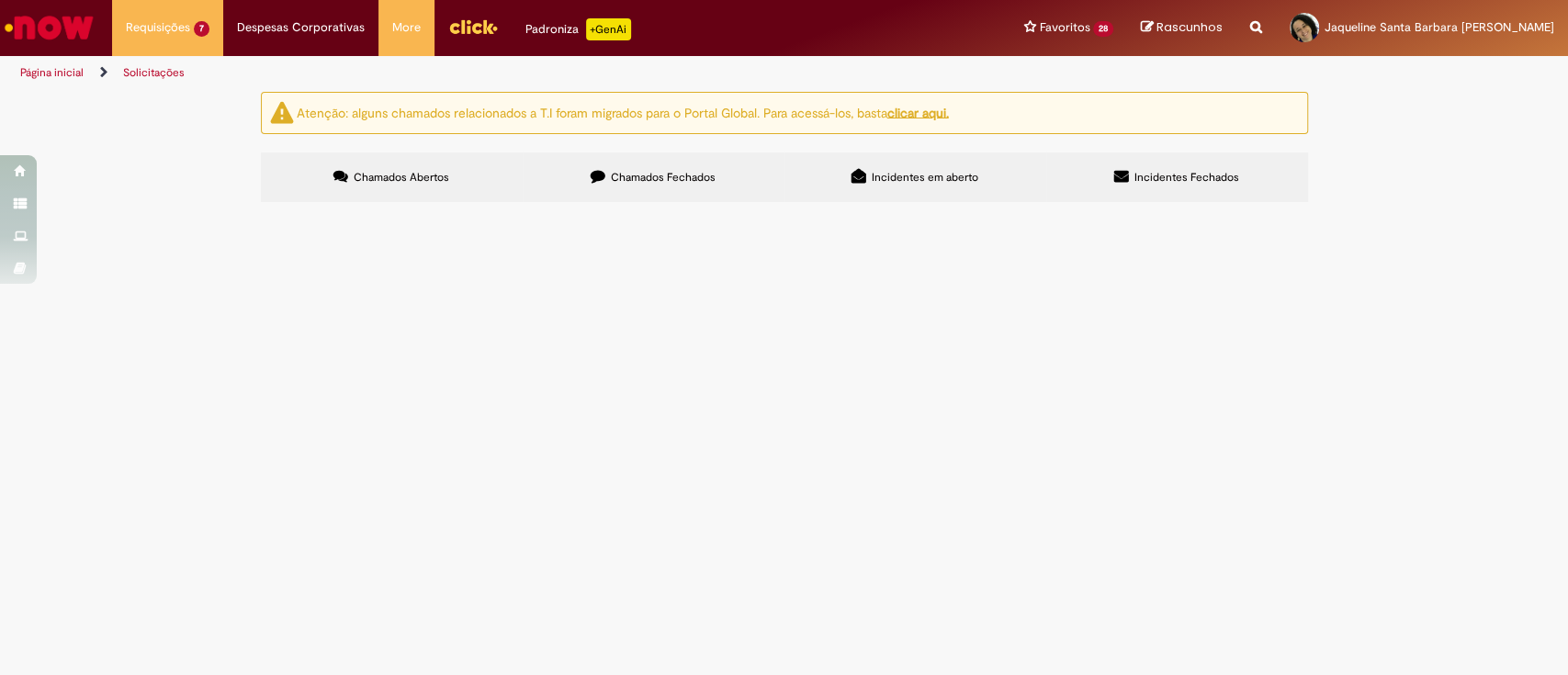
click at [0, 0] on span "Solicitação e Estorno de Pedido – SRFIXO" at bounding box center [0, 0] width 0 height 0
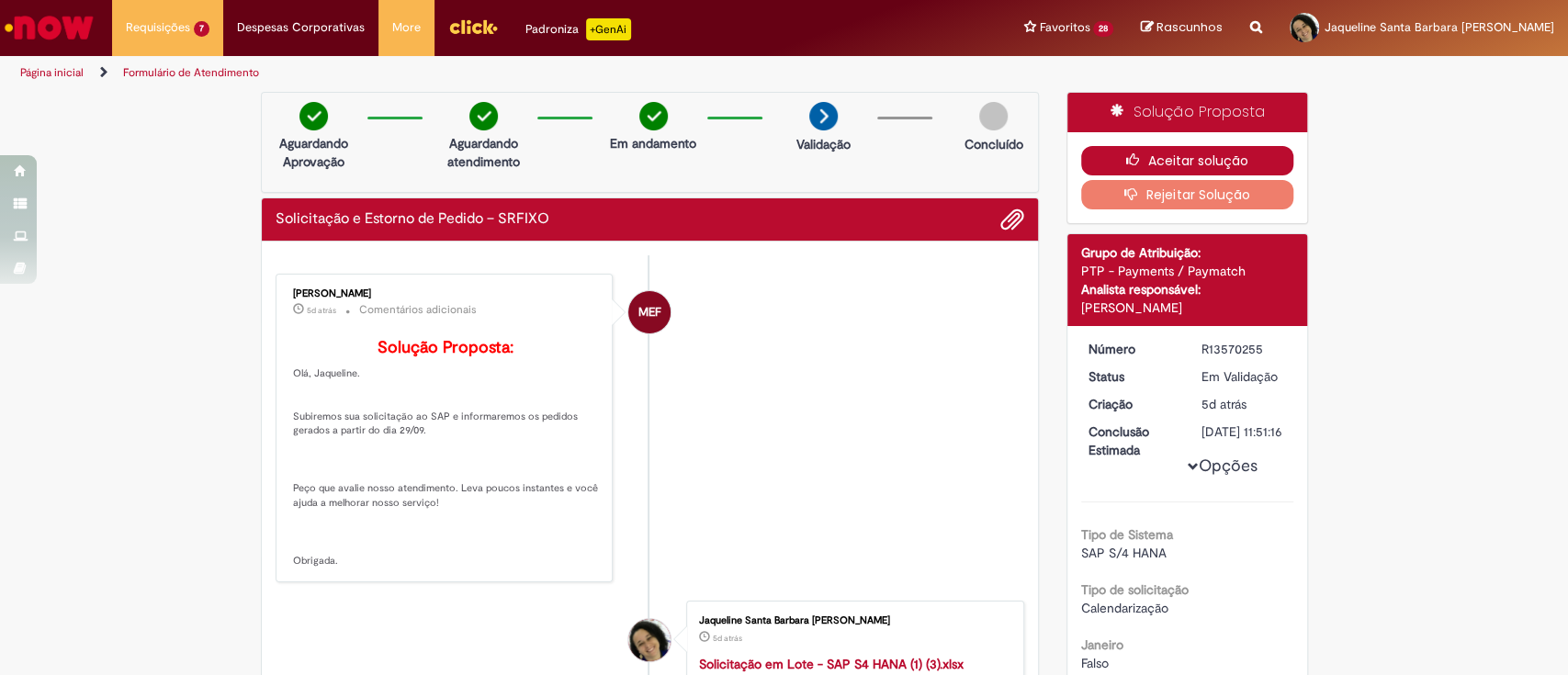
click at [1226, 149] on button "Aceitar solução" at bounding box center [1187, 160] width 212 height 29
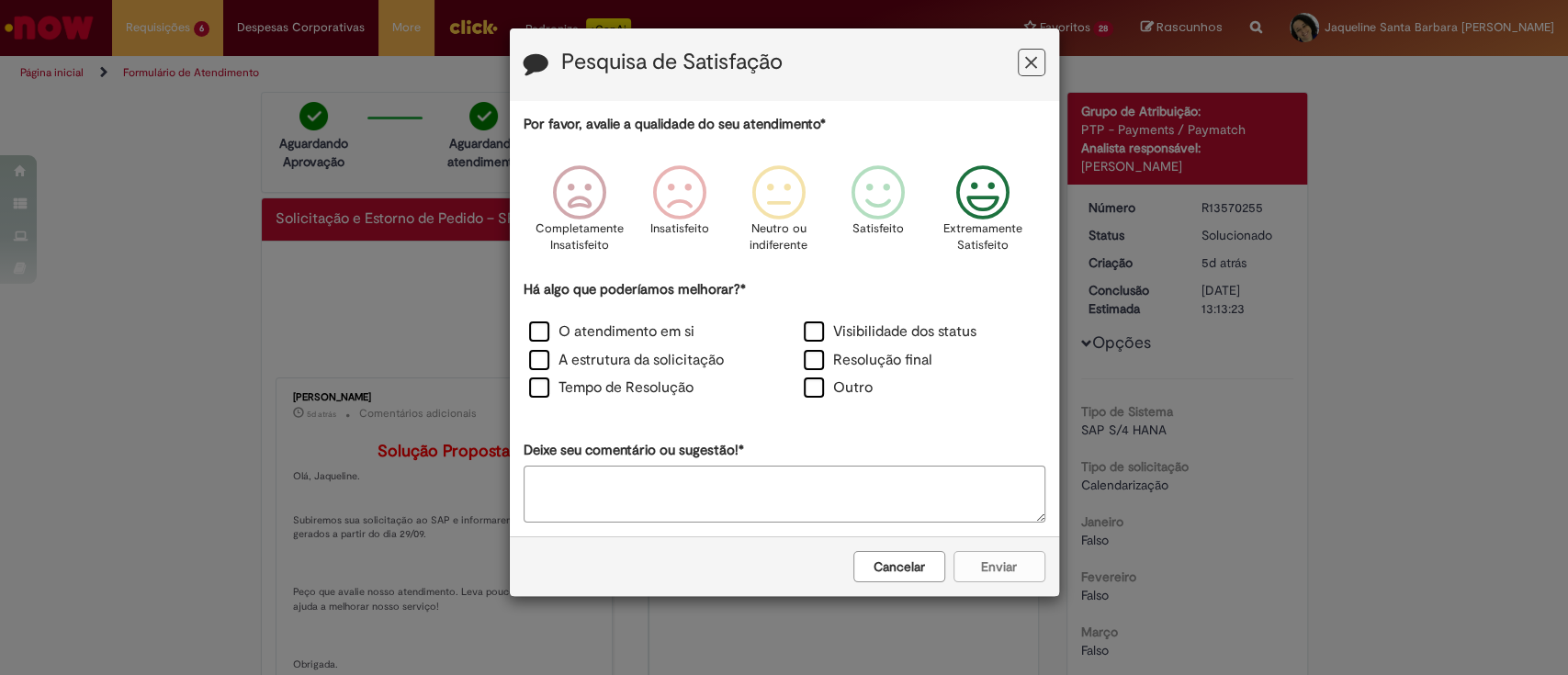
click at [986, 224] on p "Extremamente Satisfeito" at bounding box center [982, 237] width 79 height 34
click at [633, 323] on label "O atendimento em si" at bounding box center [612, 332] width 165 height 21
click at [647, 353] on label "A estrutura da solicitação" at bounding box center [626, 361] width 195 height 21
drag, startPoint x: 671, startPoint y: 385, endPoint x: 732, endPoint y: 400, distance: 62.8
click at [671, 387] on label "Tempo de Resolução" at bounding box center [611, 388] width 164 height 21
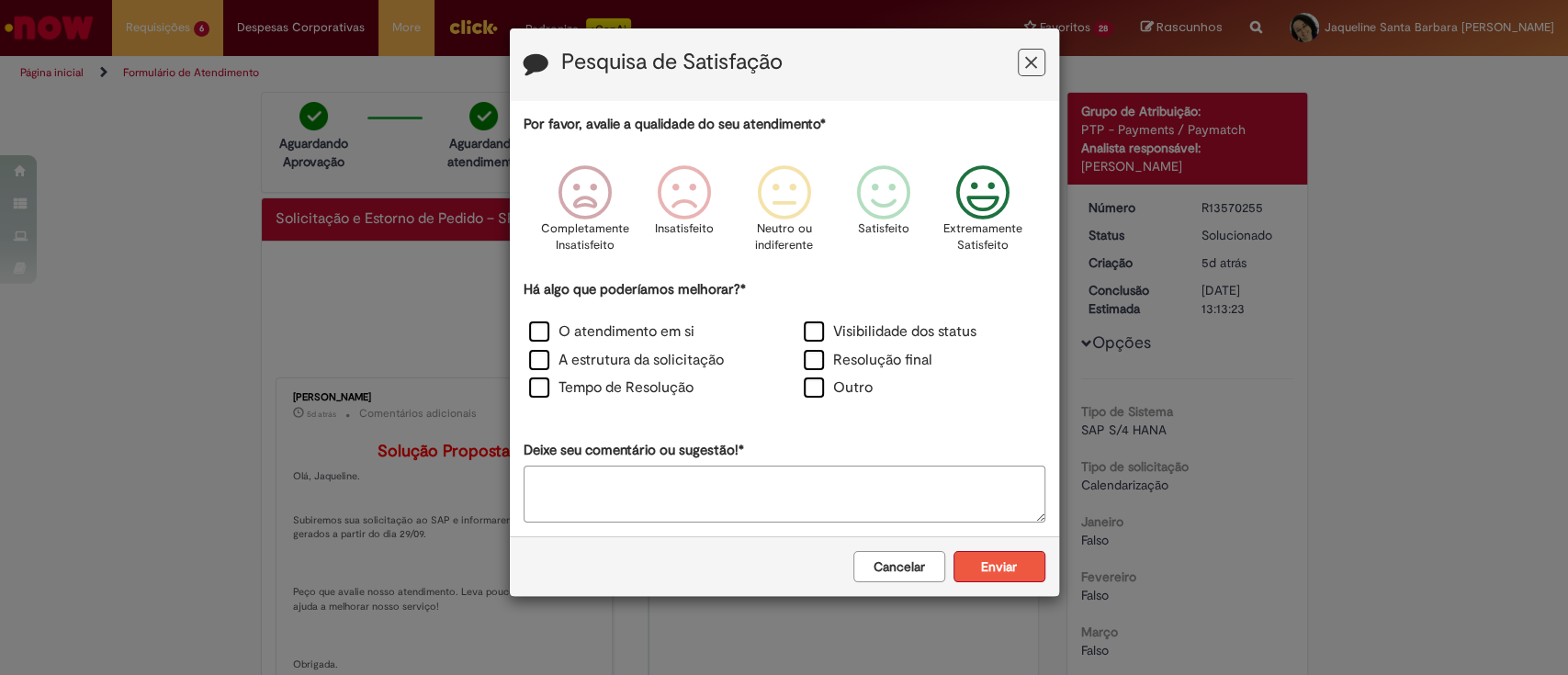
click at [992, 563] on button "Enviar" at bounding box center [999, 566] width 92 height 31
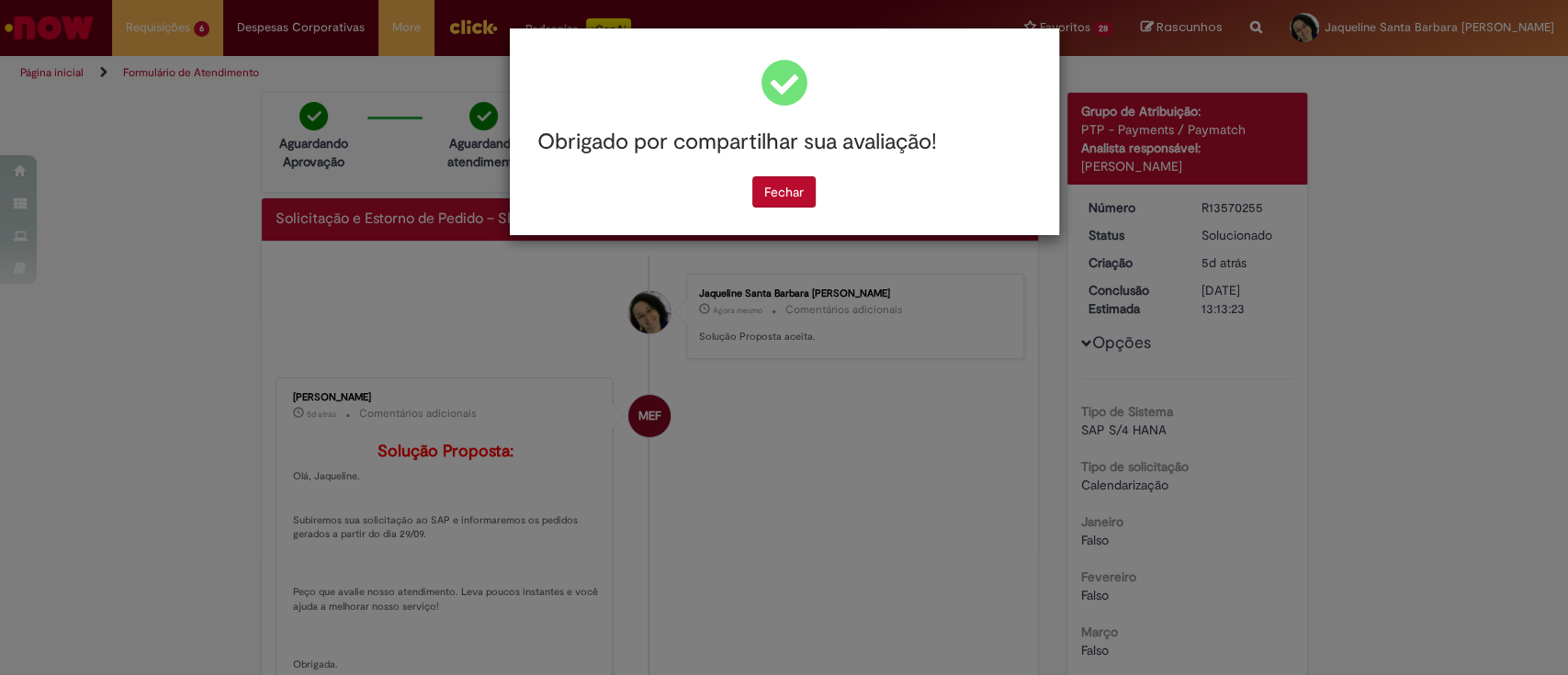
click at [807, 208] on div "Obrigado por compartilhar sua avaliação! [GEOGRAPHIC_DATA]" at bounding box center [784, 132] width 549 height 207
click at [801, 195] on button "Fechar" at bounding box center [784, 192] width 64 height 31
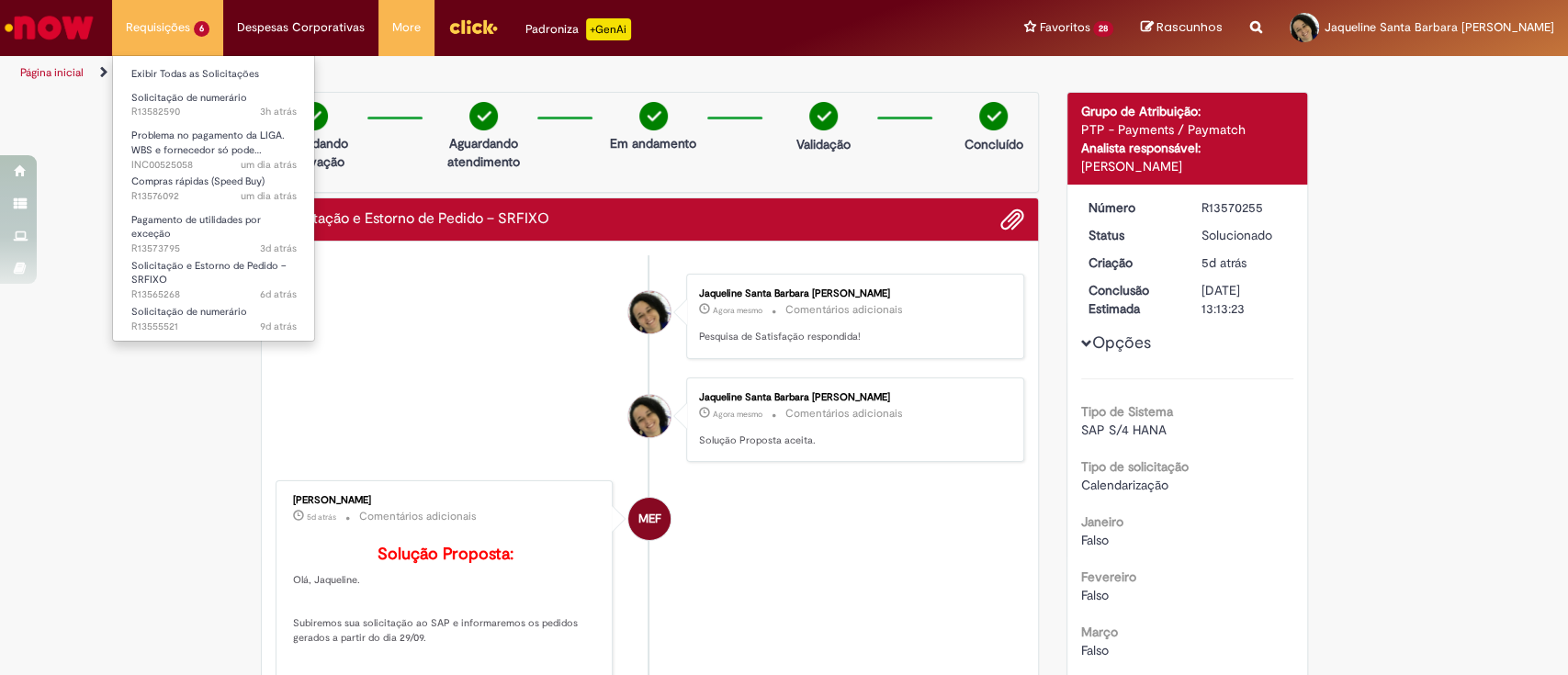
click at [159, 33] on li "Requisições 6 Exibir Todas as Solicitações Solicitação de numerário 3h atrás 3 …" at bounding box center [167, 28] width 111 height 55
click at [189, 66] on link "Exibir Todas as Solicitações" at bounding box center [214, 74] width 202 height 20
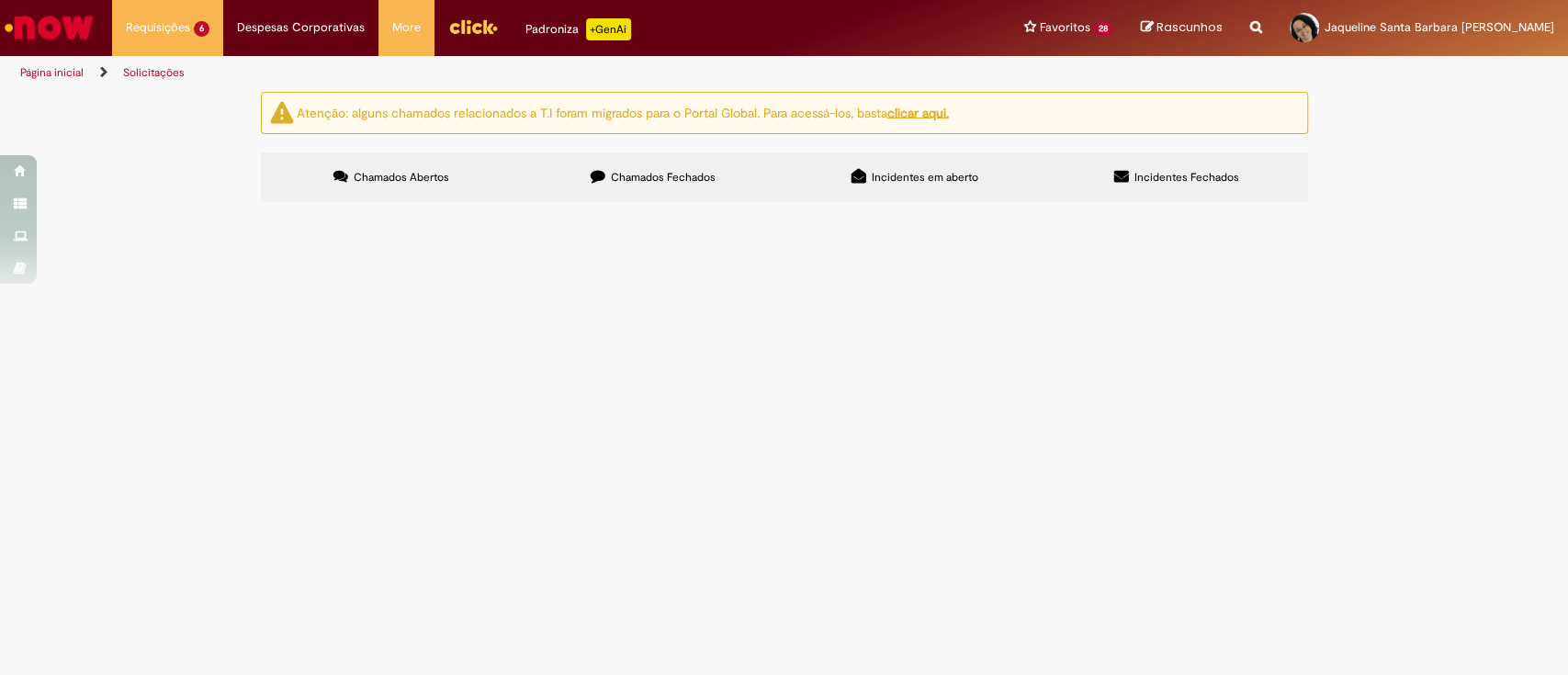
click at [0, 0] on span "Pagamento de utilidades por exceção" at bounding box center [0, 0] width 0 height 0
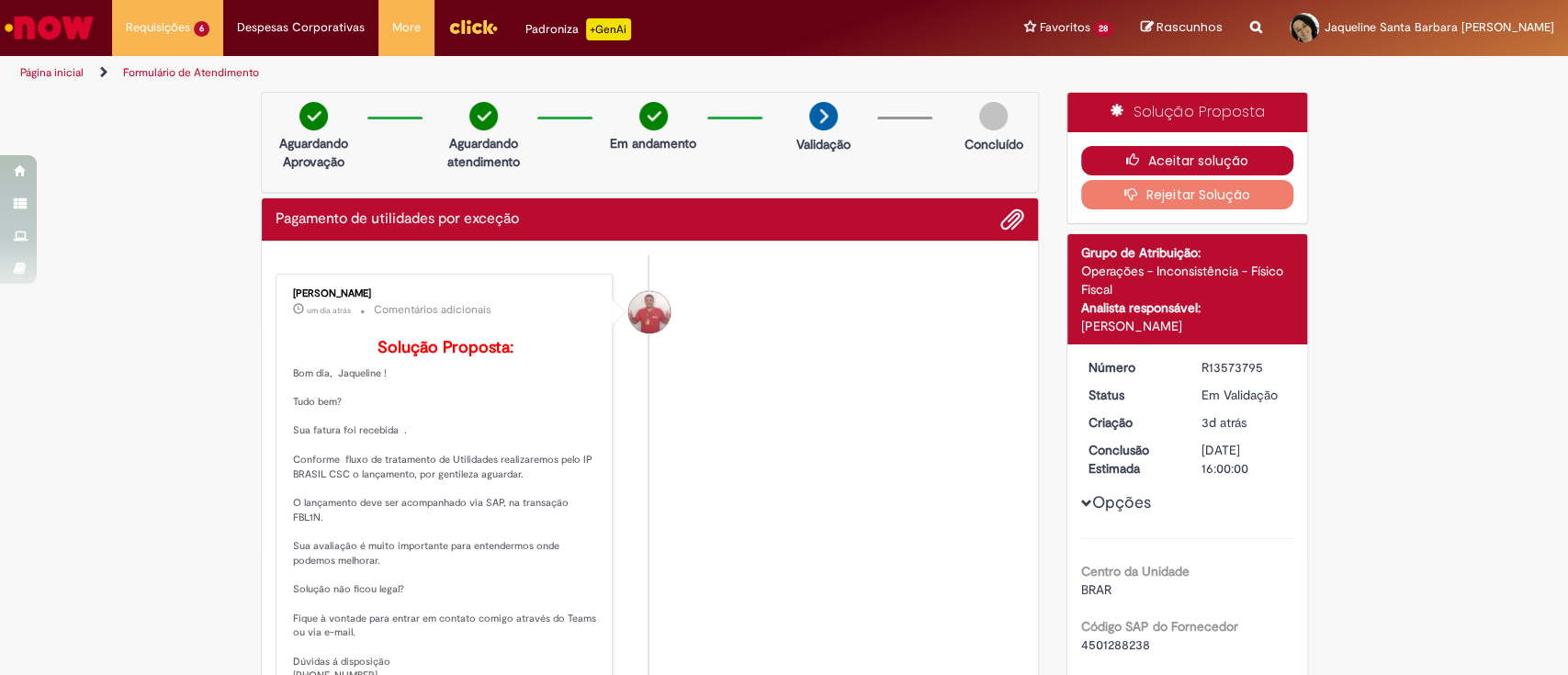
click at [1174, 159] on button "Aceitar solução" at bounding box center [1187, 160] width 212 height 29
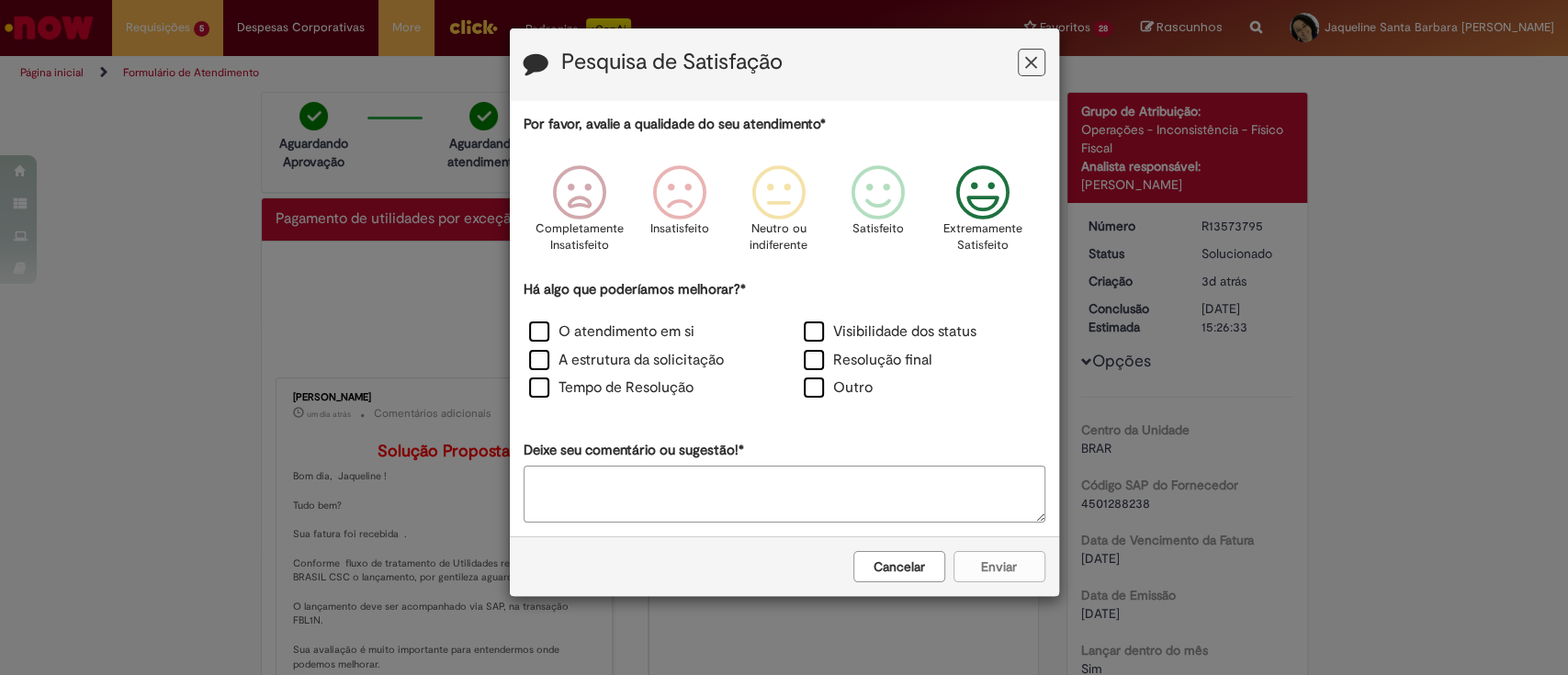
click at [988, 188] on icon "Feedback" at bounding box center [982, 193] width 69 height 55
drag, startPoint x: 544, startPoint y: 332, endPoint x: 563, endPoint y: 342, distance: 21.5
click at [544, 331] on label "O atendimento em si" at bounding box center [612, 332] width 165 height 21
click at [578, 365] on label "A estrutura da solicitação" at bounding box center [626, 361] width 195 height 21
click at [599, 384] on label "Tempo de Resolução" at bounding box center [611, 388] width 164 height 21
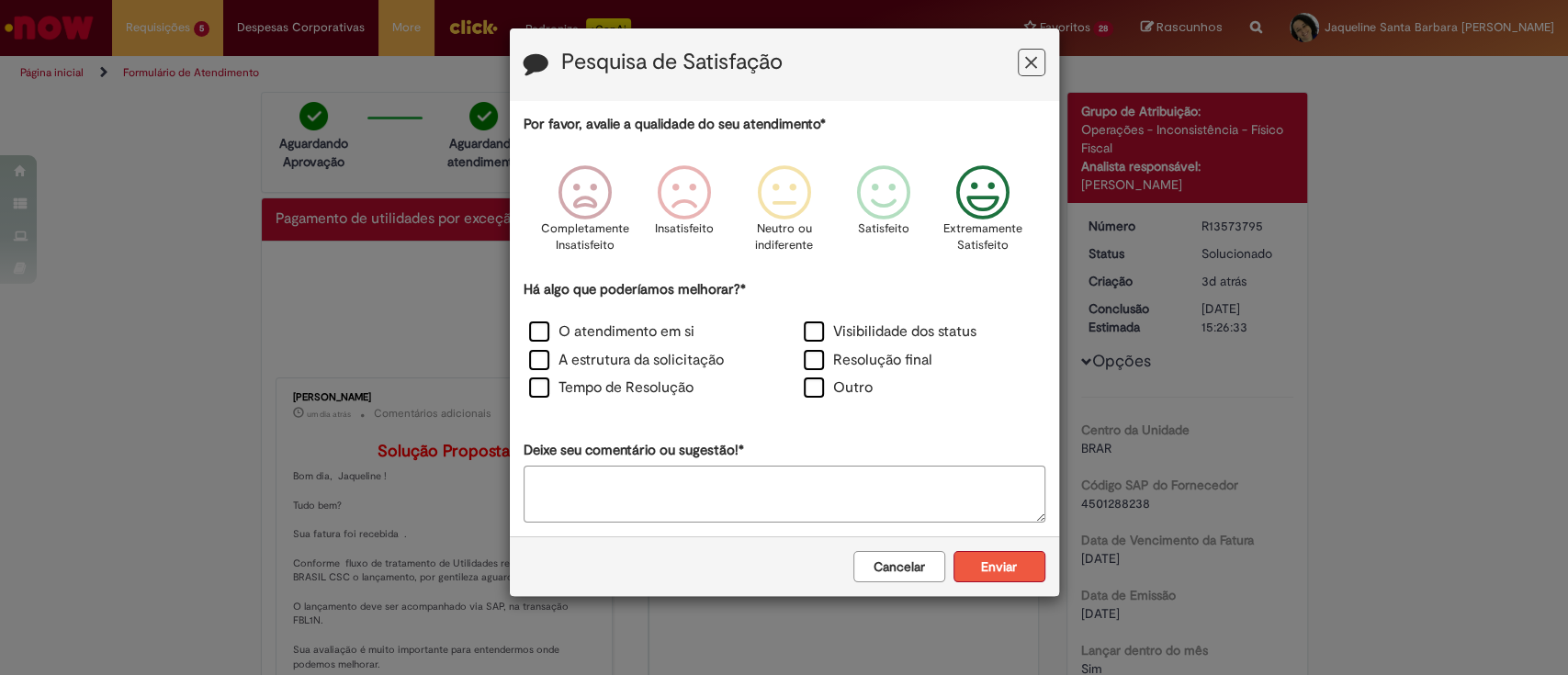
click at [1032, 560] on button "Enviar" at bounding box center [999, 566] width 92 height 31
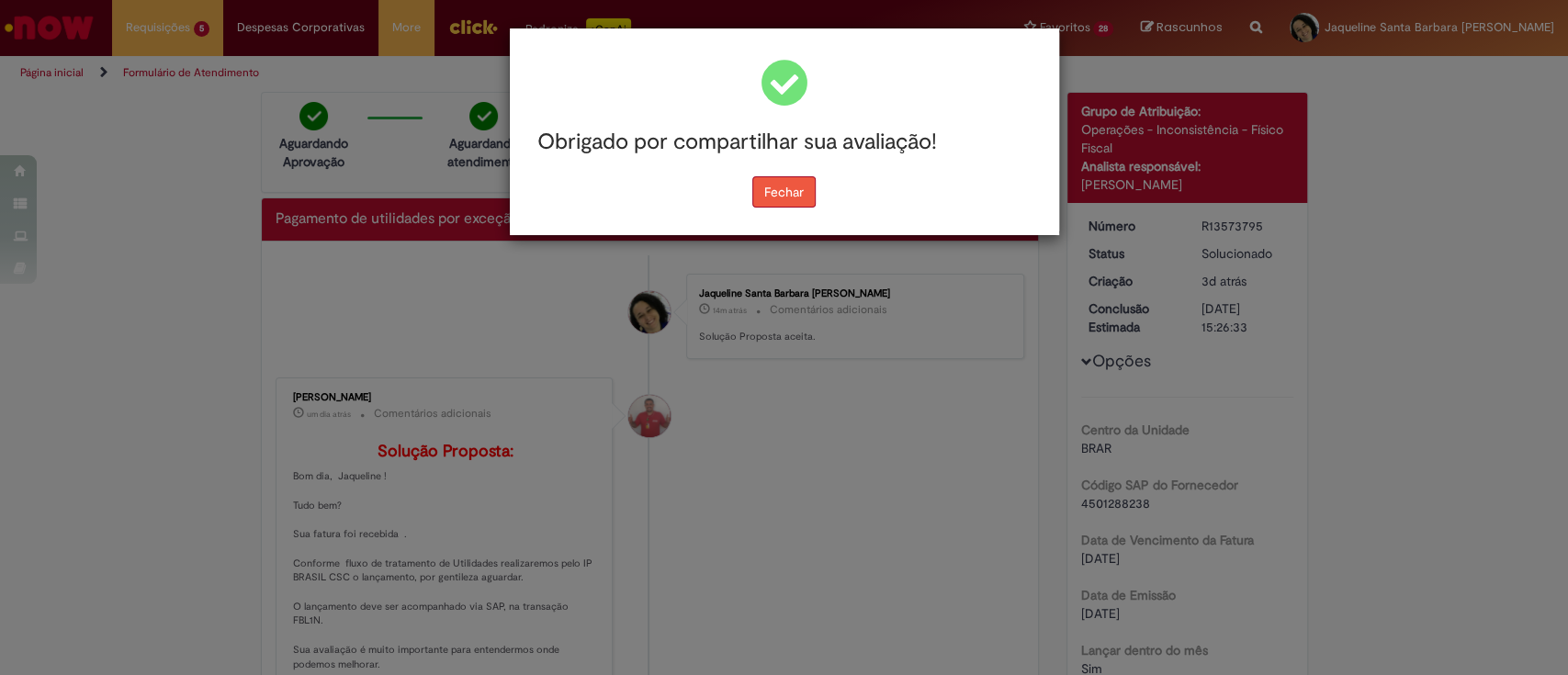
click at [784, 177] on button "Fechar" at bounding box center [784, 192] width 64 height 31
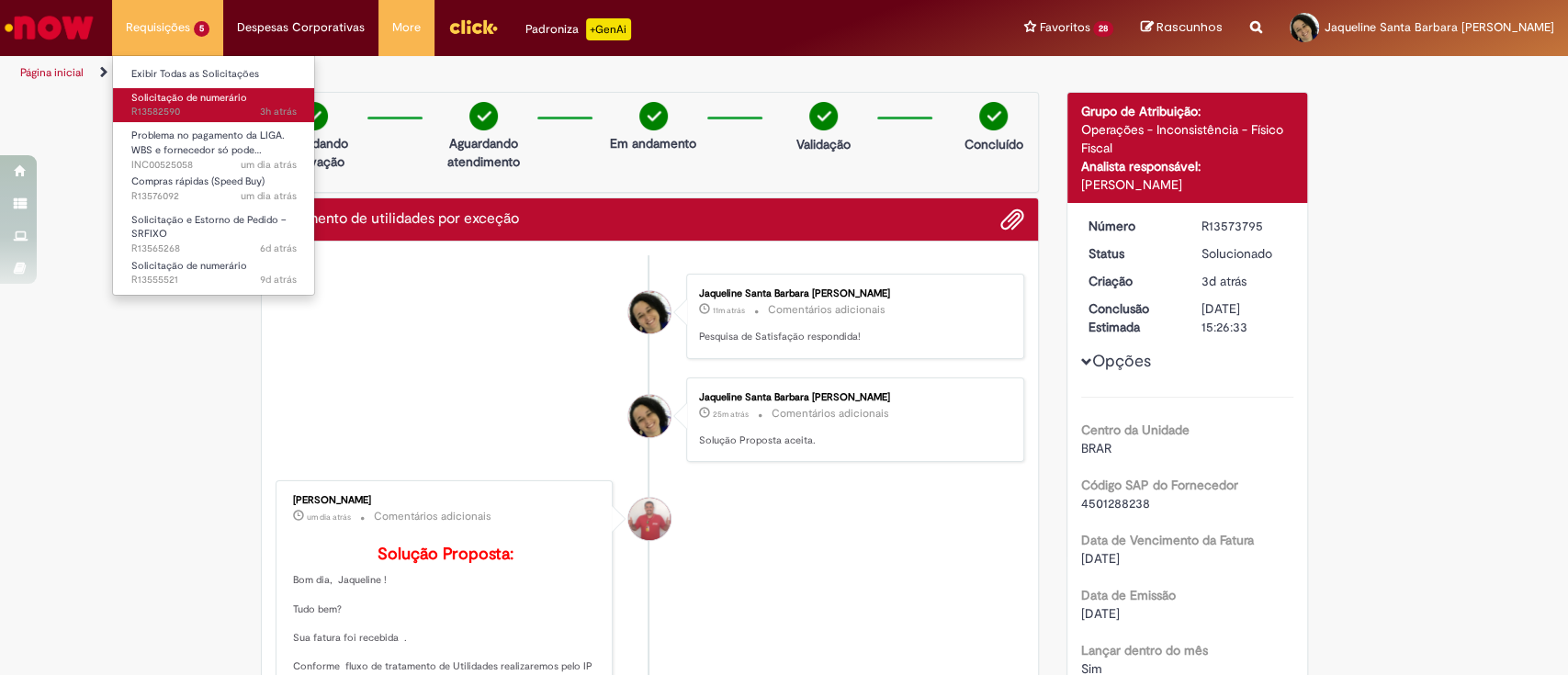
click at [198, 99] on span "Solicitação de numerário" at bounding box center [189, 98] width 116 height 14
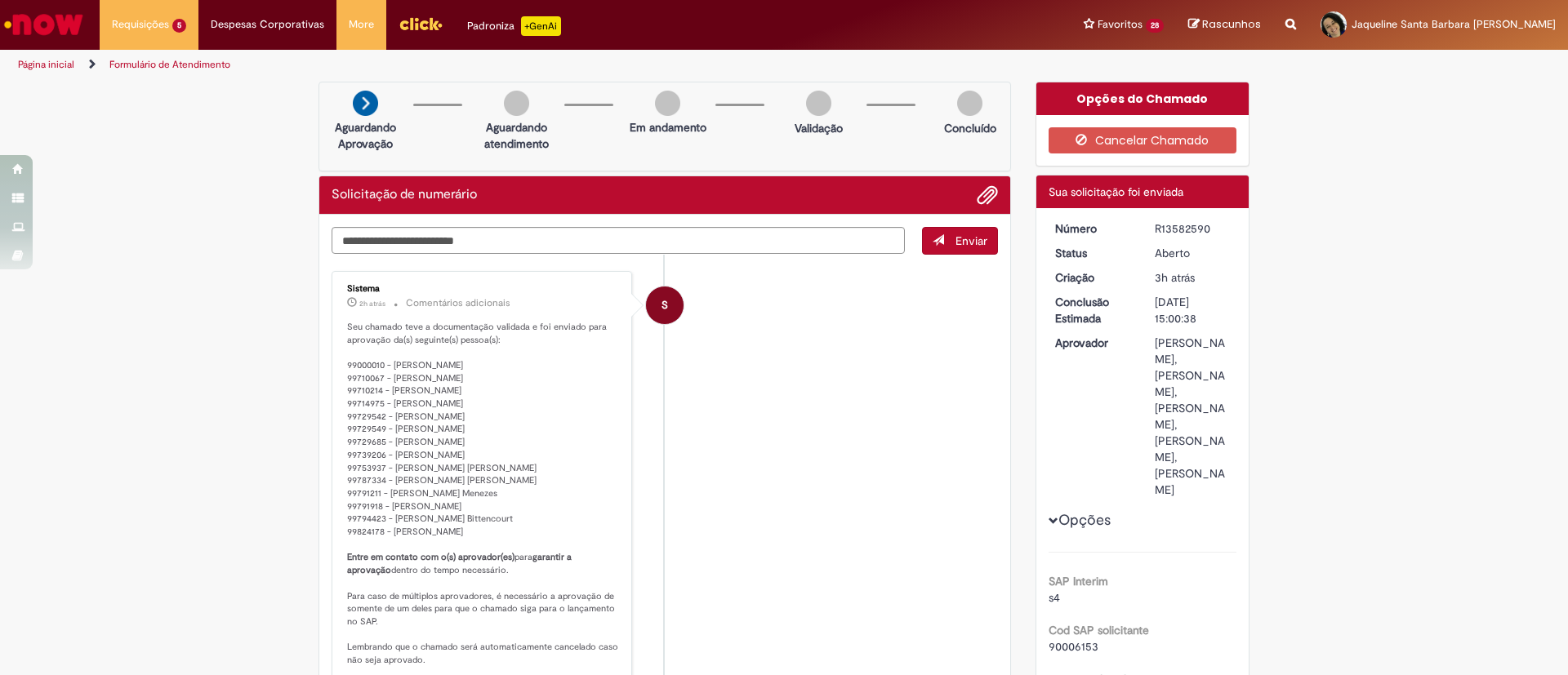
click at [1166, 229] on div "R13582590" at bounding box center [1193, 228] width 76 height 16
copy div "R13582590"
click at [159, 4] on li "Requisições 5 Exibir Todas as Solicitações Solicitação de numerário 3h atrás 3 …" at bounding box center [149, 24] width 99 height 49
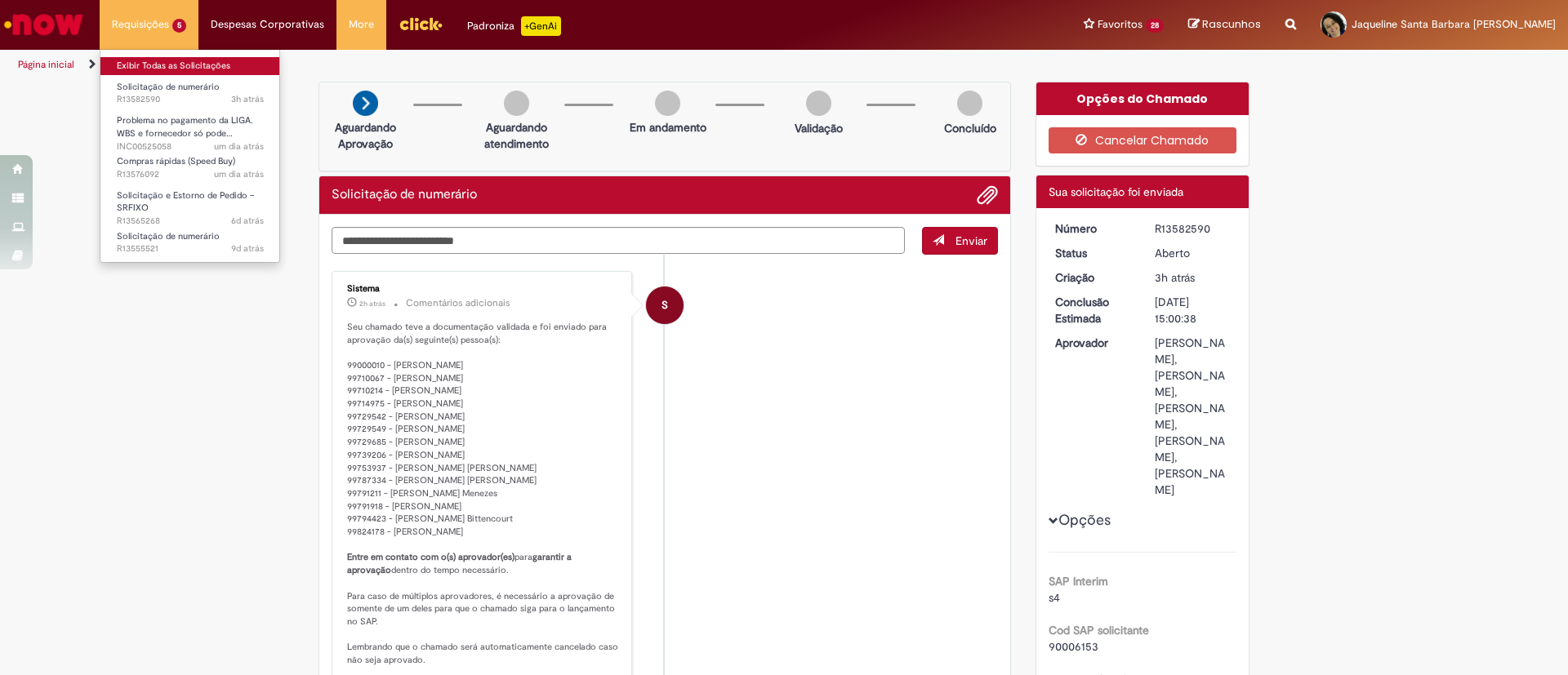
click at [170, 59] on link "Exibir Todas as Solicitações" at bounding box center [190, 66] width 180 height 18
